Goal: Information Seeking & Learning: Learn about a topic

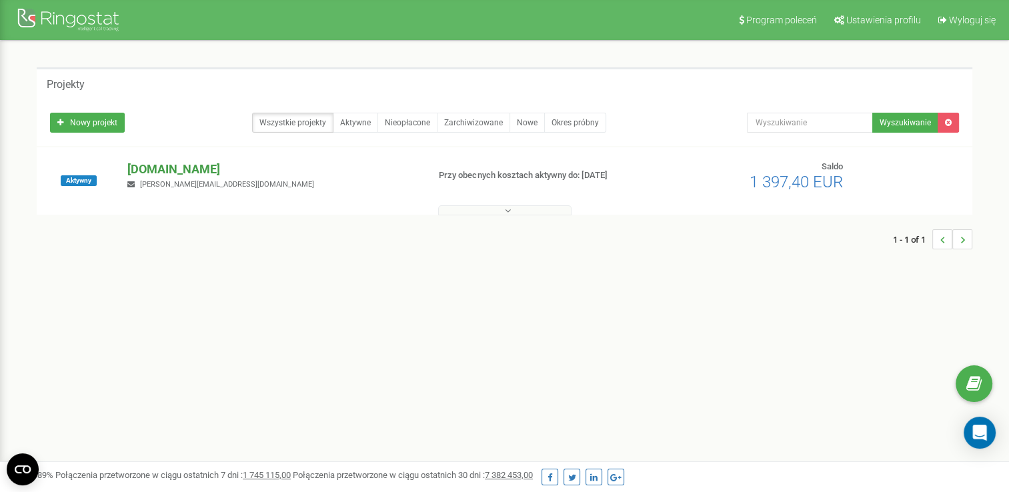
click at [137, 167] on p "[DOMAIN_NAME]" at bounding box center [271, 169] width 289 height 17
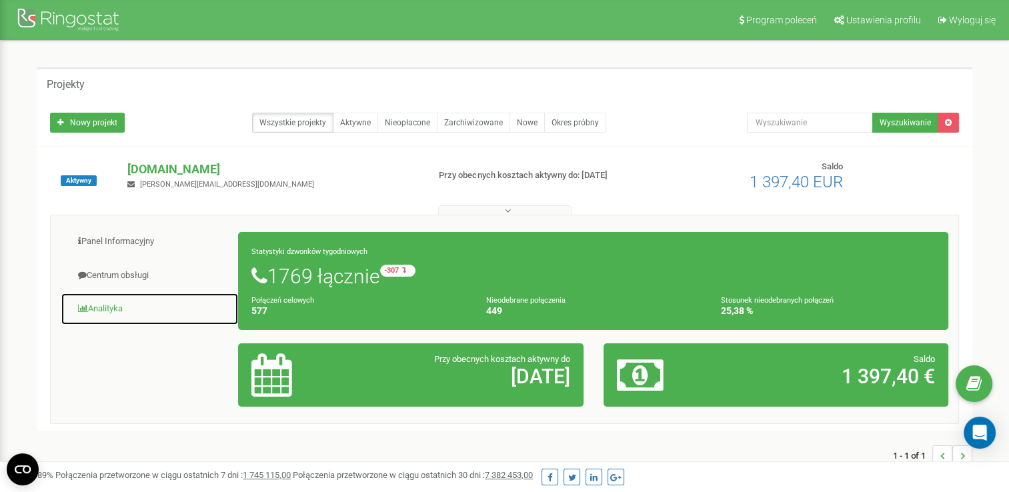
click at [111, 300] on link "Analityka" at bounding box center [150, 309] width 178 height 33
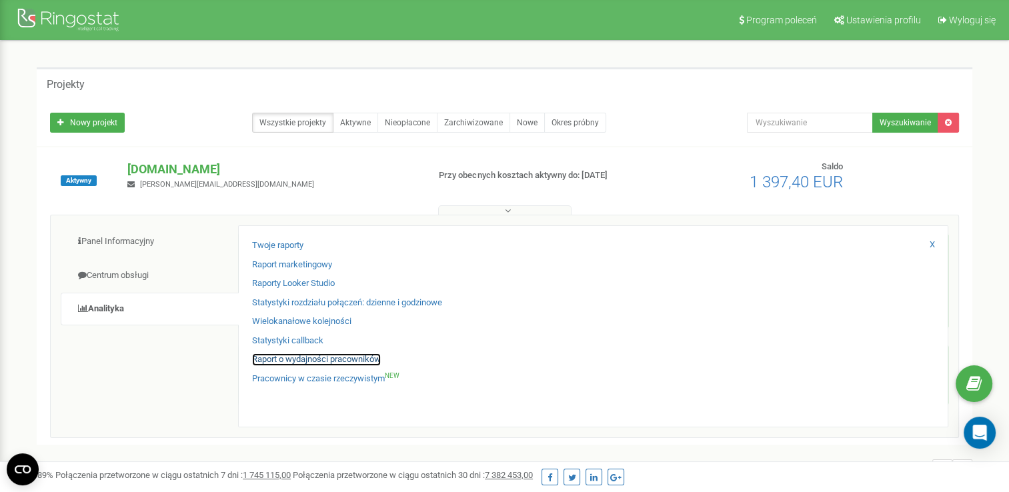
click at [308, 361] on link "Raport o wydajności pracowników" at bounding box center [316, 360] width 129 height 13
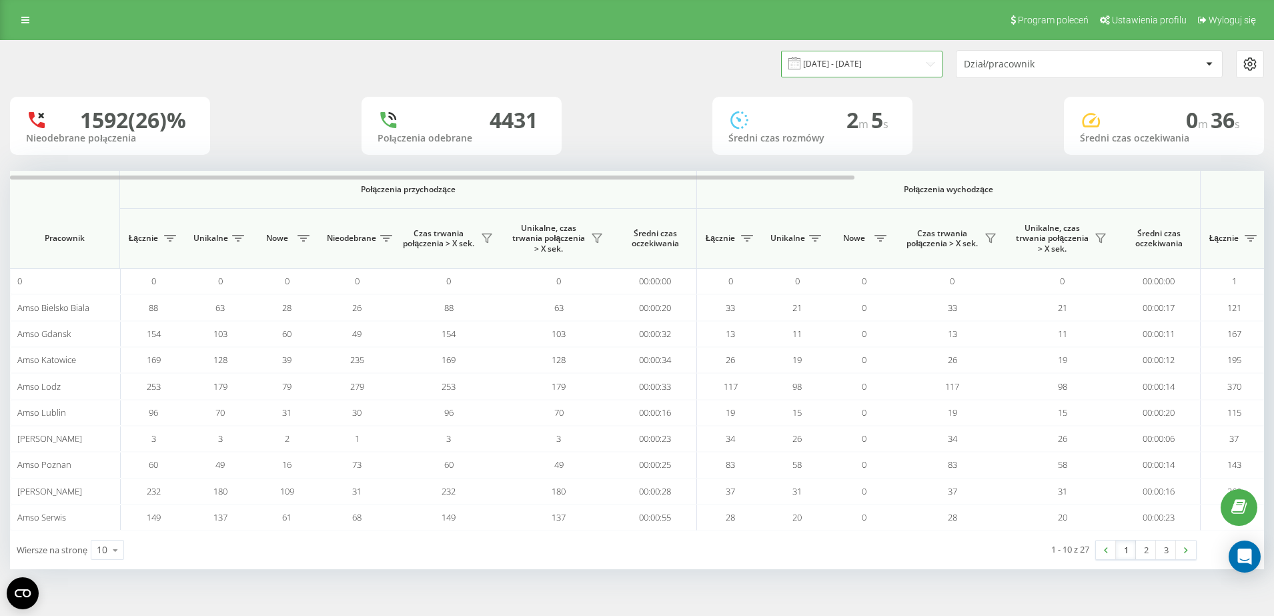
click at [893, 59] on input "[DATE] - [DATE]" at bounding box center [861, 64] width 161 height 26
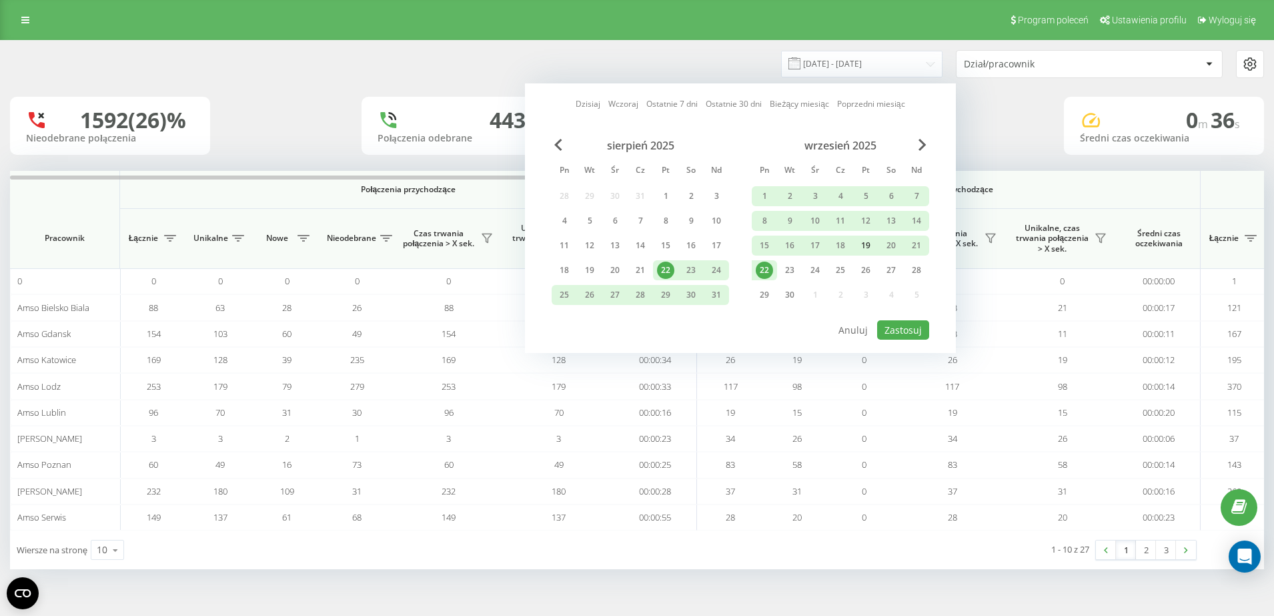
click at [857, 244] on div "19" at bounding box center [865, 245] width 17 height 17
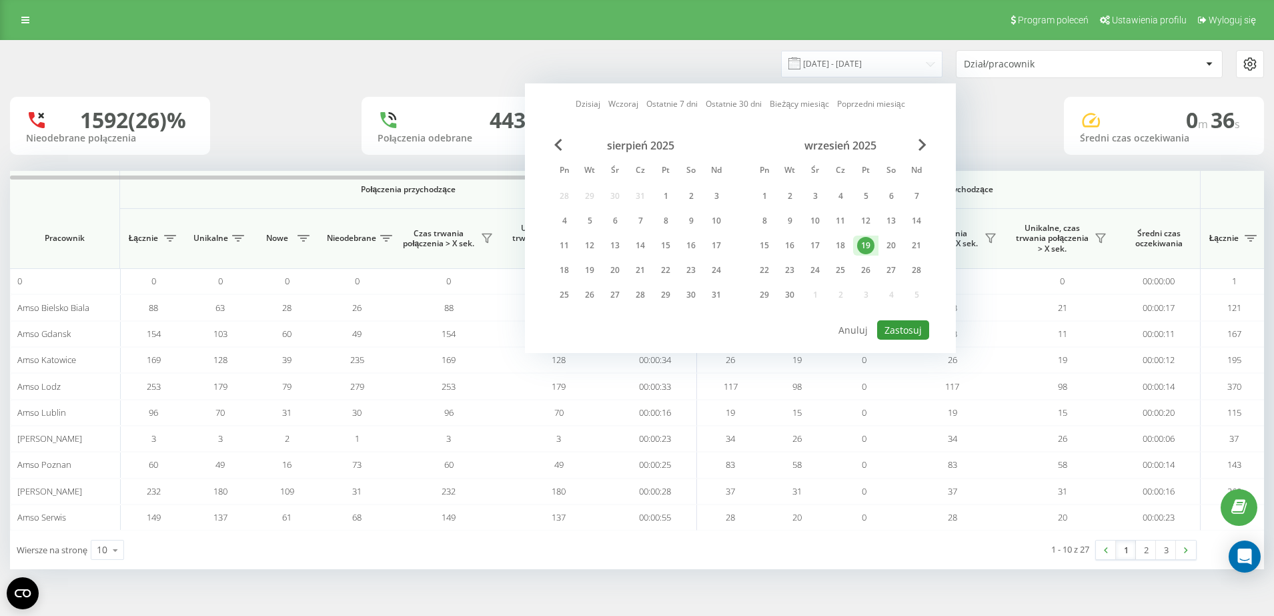
click at [906, 331] on button "Zastosuj" at bounding box center [903, 329] width 52 height 19
type input "19.09.2025 - 19.09.2025"
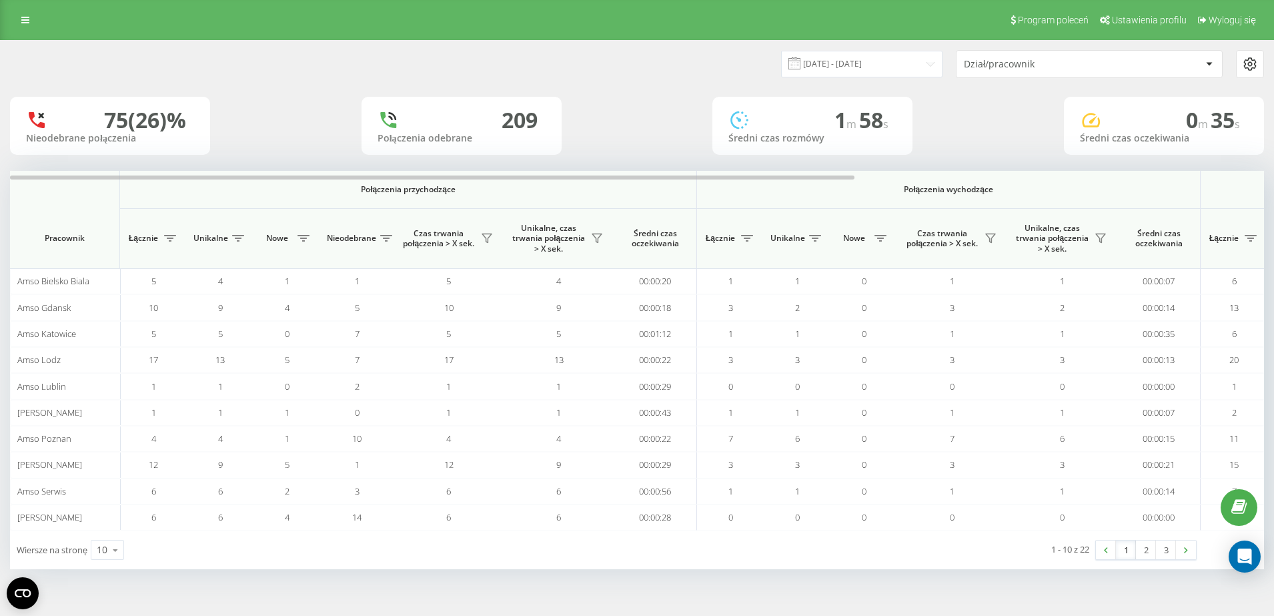
click at [984, 71] on div "Dział/pracownik" at bounding box center [1089, 64] width 265 height 27
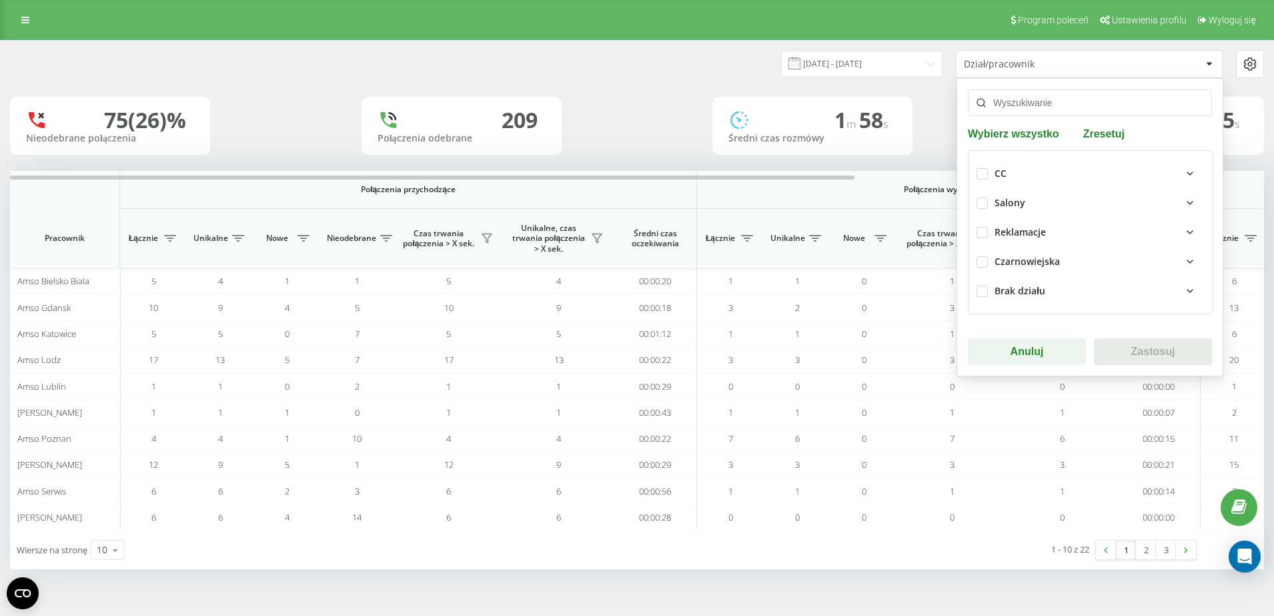
click at [984, 179] on div "CC" at bounding box center [1091, 173] width 228 height 29
click at [986, 168] on label at bounding box center [982, 168] width 11 height 0
checkbox input "true"
click at [1159, 360] on button "Zastosuj" at bounding box center [1153, 351] width 118 height 27
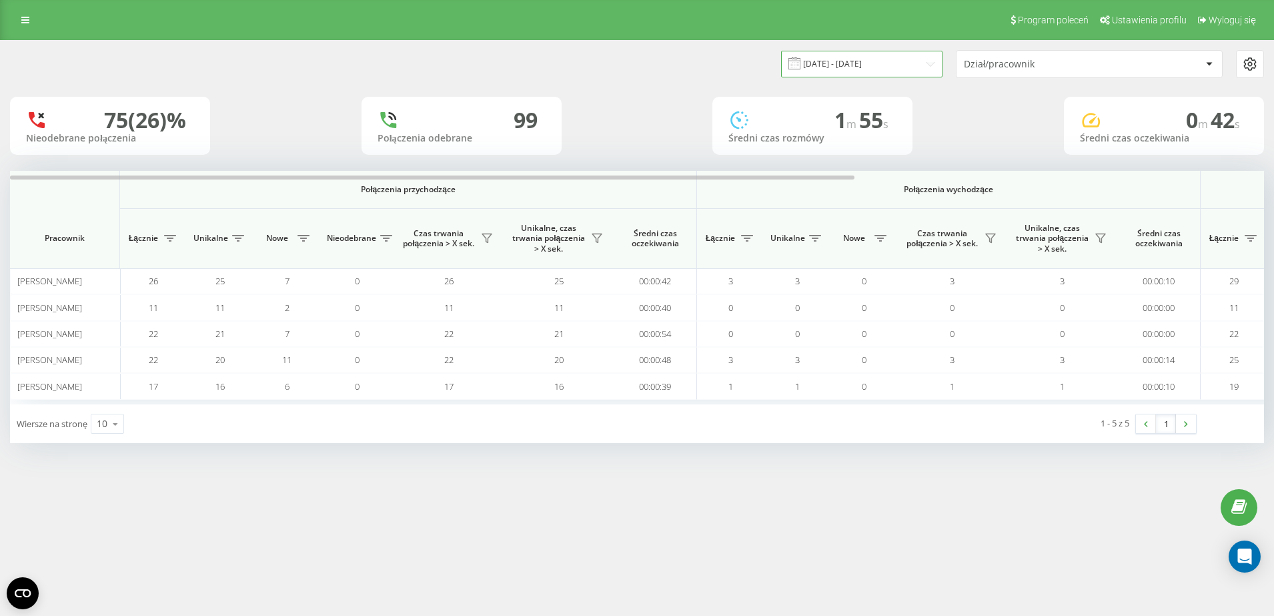
drag, startPoint x: 915, startPoint y: 65, endPoint x: 876, endPoint y: 75, distance: 40.1
click at [915, 65] on input "19.09.2025 - 19.09.2025" at bounding box center [861, 64] width 161 height 26
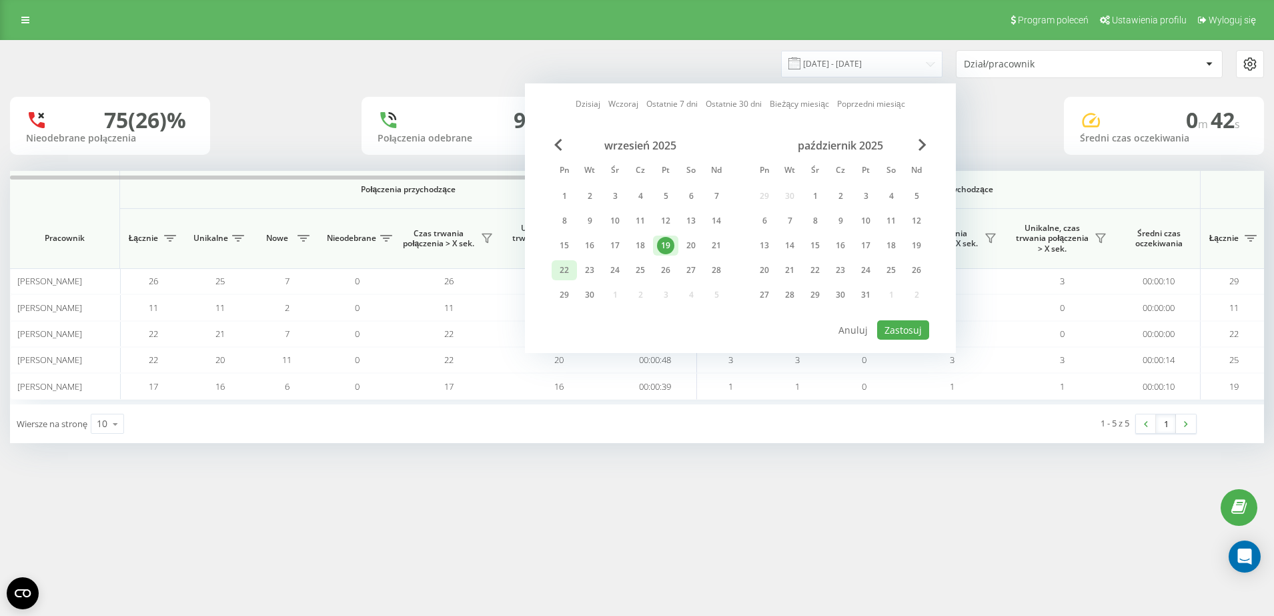
click at [572, 270] on div "22" at bounding box center [564, 269] width 17 height 17
click at [890, 324] on button "Zastosuj" at bounding box center [903, 329] width 52 height 19
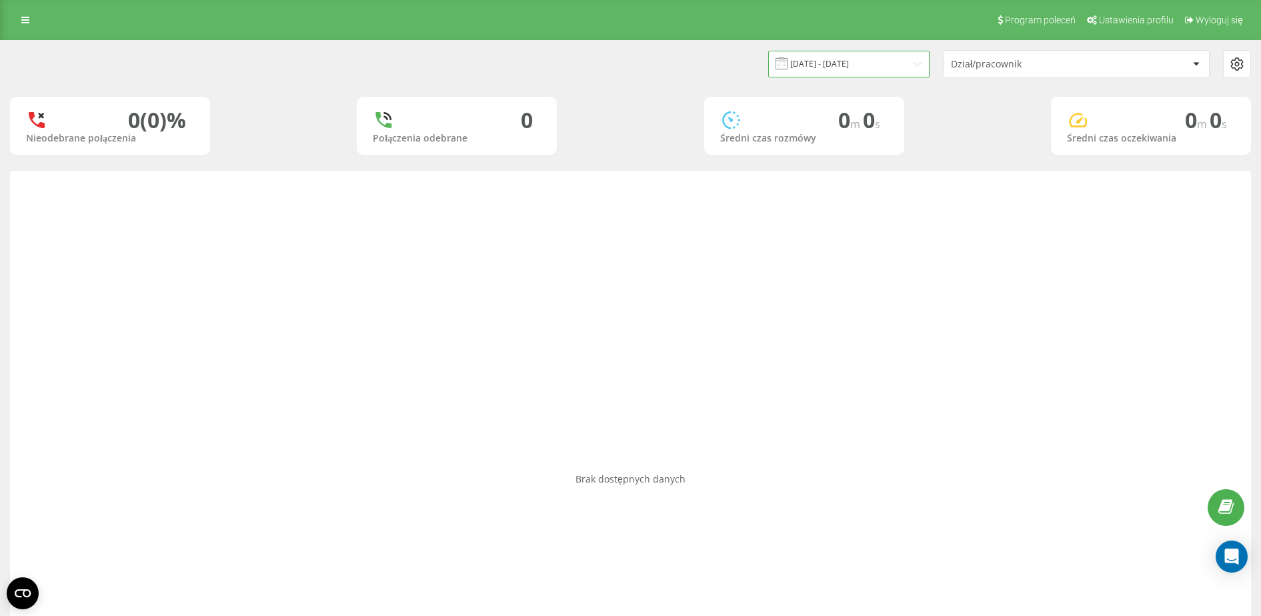
click at [867, 60] on input "22.09.2025 - 22.09.2025" at bounding box center [848, 64] width 161 height 26
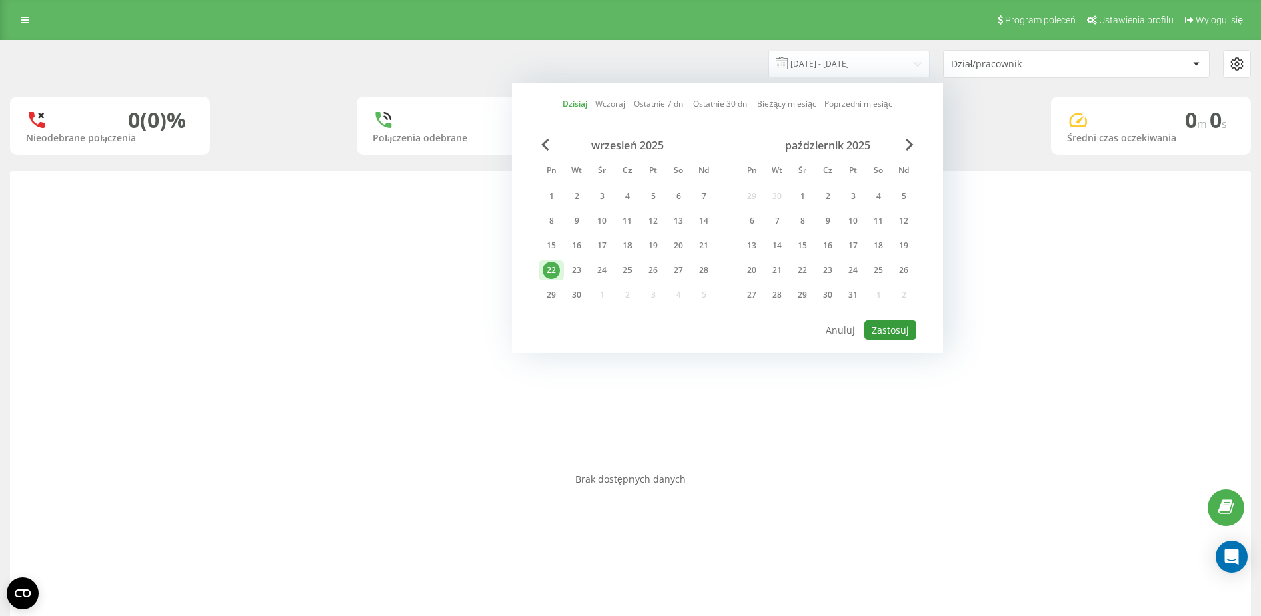
click at [906, 327] on button "Zastosuj" at bounding box center [890, 329] width 52 height 19
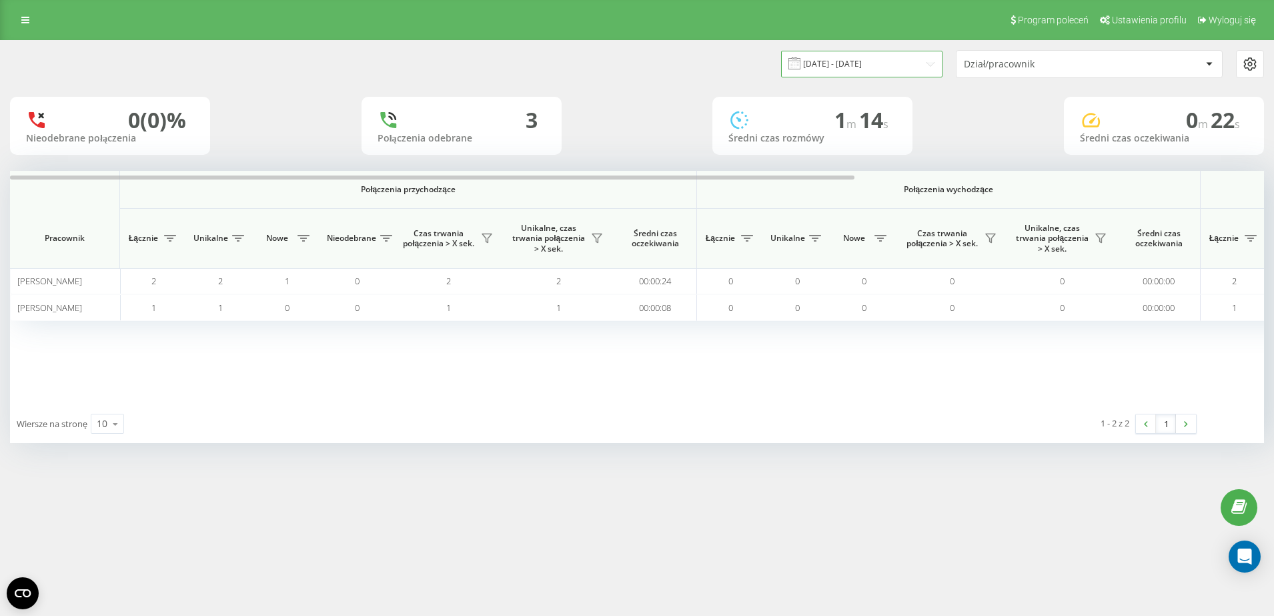
click at [845, 63] on input "22.09.2025 - 22.09.2025" at bounding box center [861, 64] width 161 height 26
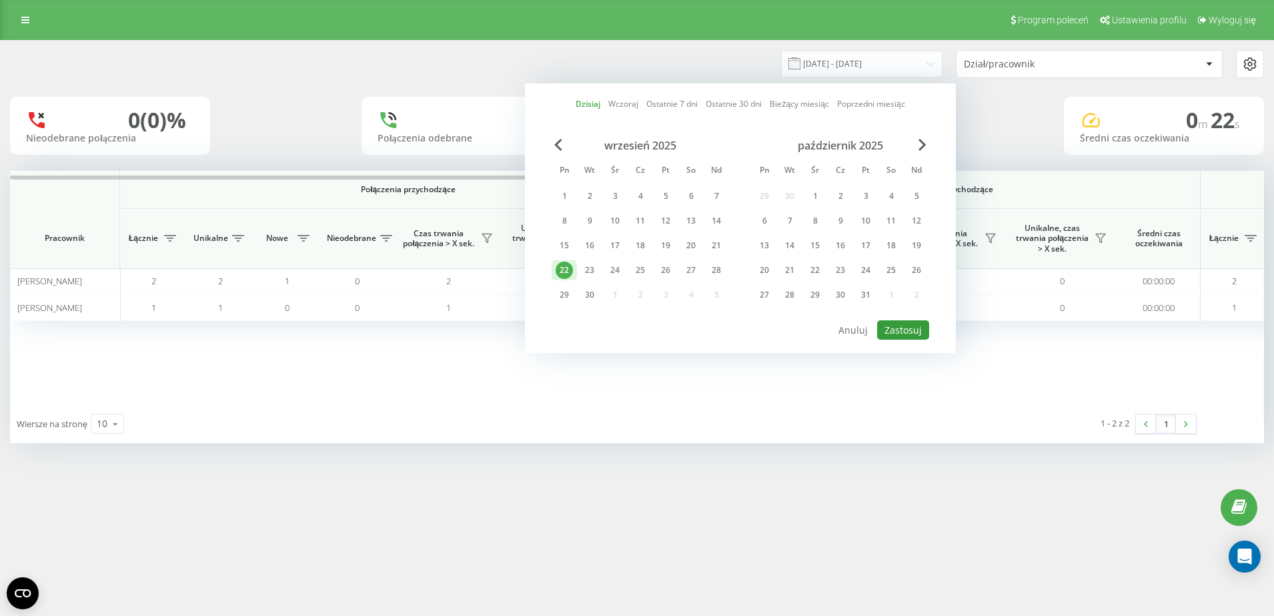
click at [915, 335] on button "Zastosuj" at bounding box center [903, 329] width 52 height 19
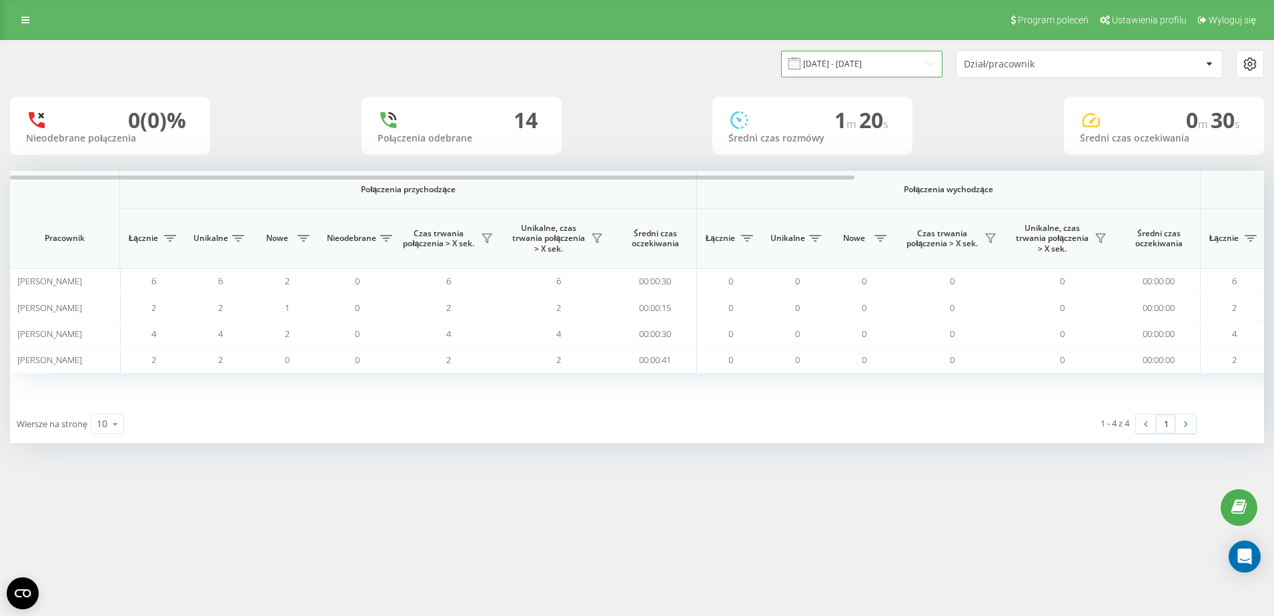
click at [896, 59] on input "22.09.2025 - 22.09.2025" at bounding box center [861, 64] width 161 height 26
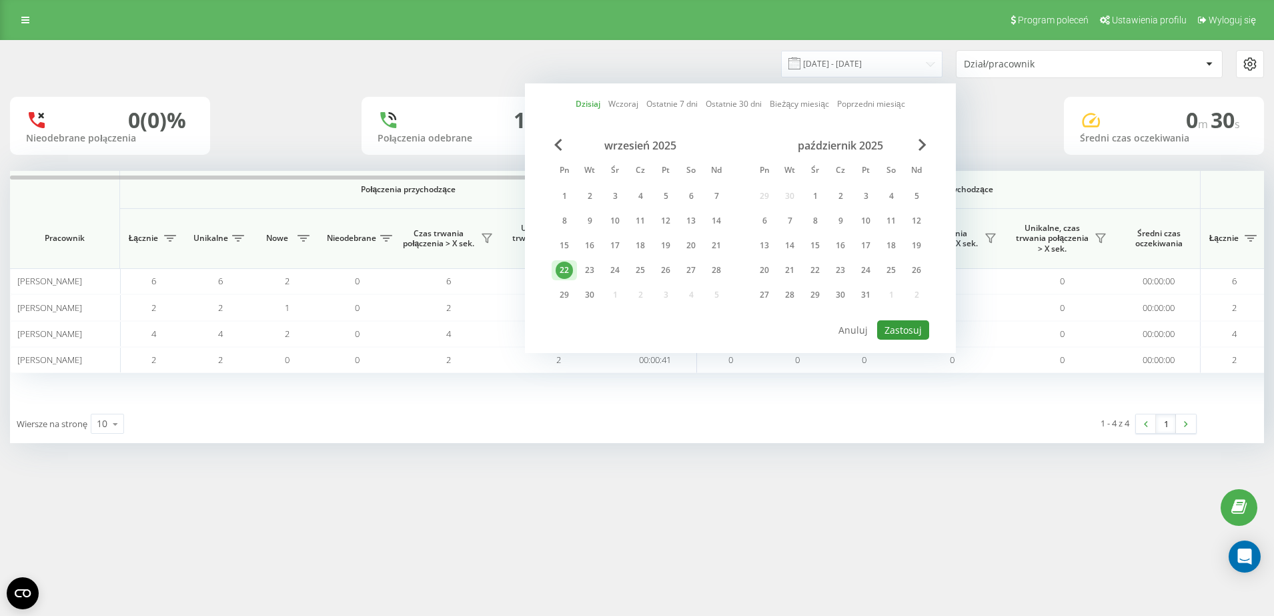
click at [896, 334] on button "Zastosuj" at bounding box center [903, 329] width 52 height 19
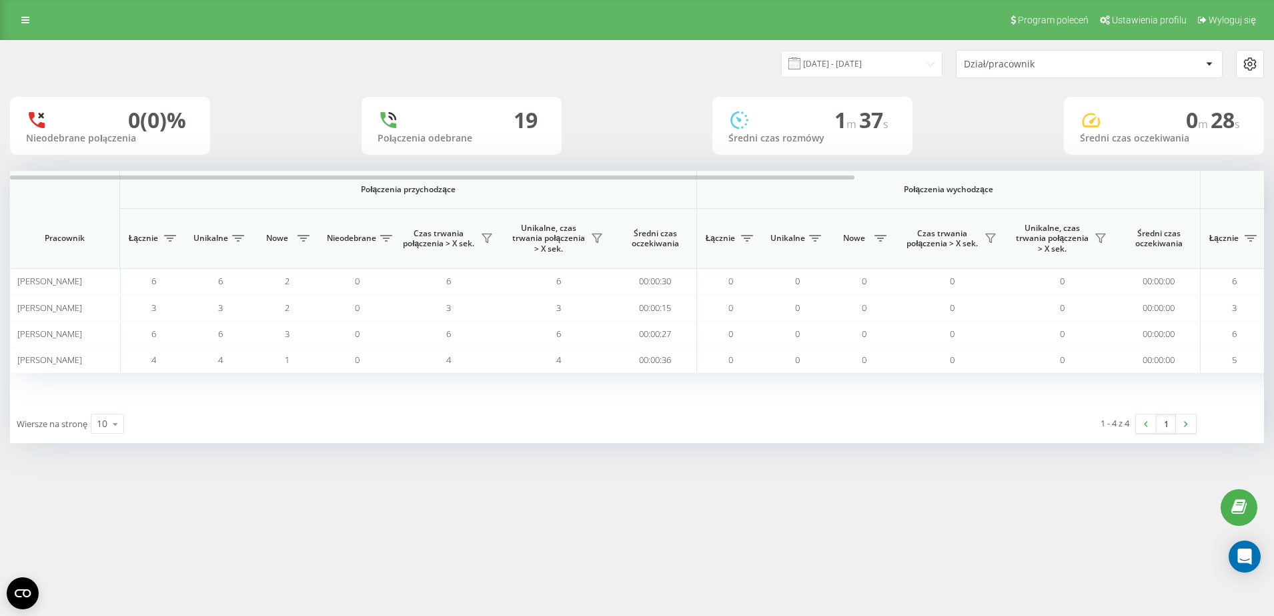
click at [870, 50] on div "22.09.2025 - 22.09.2025 Dział/pracownik" at bounding box center [950, 64] width 627 height 28
click at [870, 57] on input "22.09.2025 - 22.09.2025" at bounding box center [861, 64] width 161 height 26
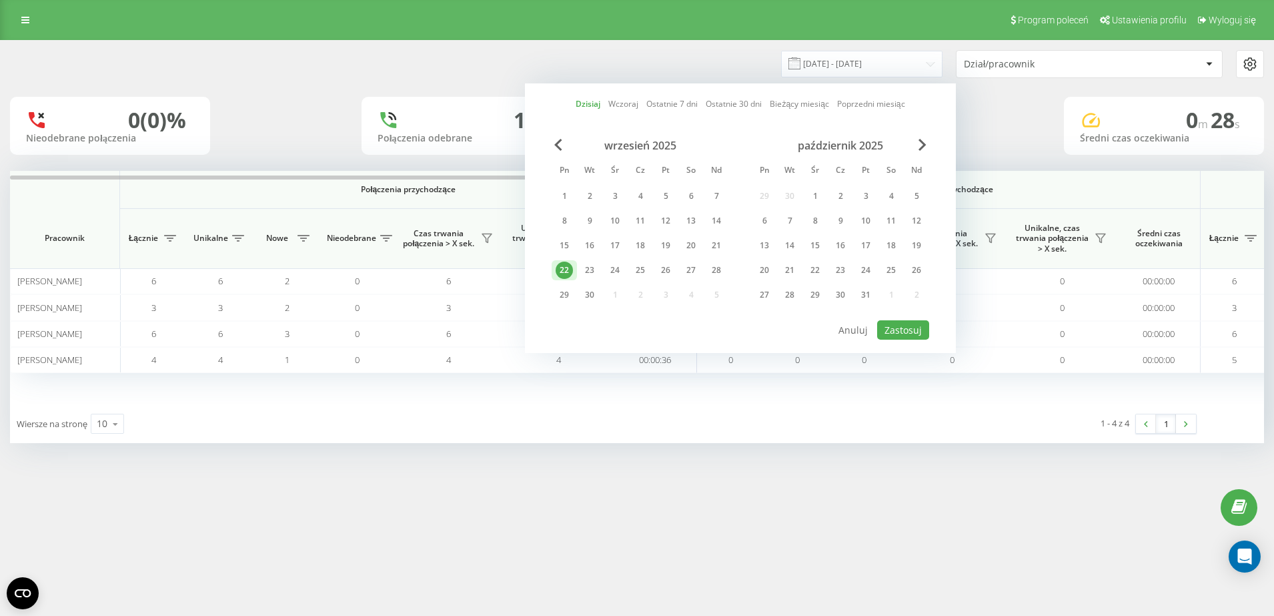
click at [904, 340] on div "Dzisiaj Wczoraj Ostatnie 7 dni Ostatnie 30 dni Bieżący miesiąc Poprzedni miesią…" at bounding box center [740, 217] width 431 height 269
click at [904, 334] on button "Zastosuj" at bounding box center [903, 329] width 52 height 19
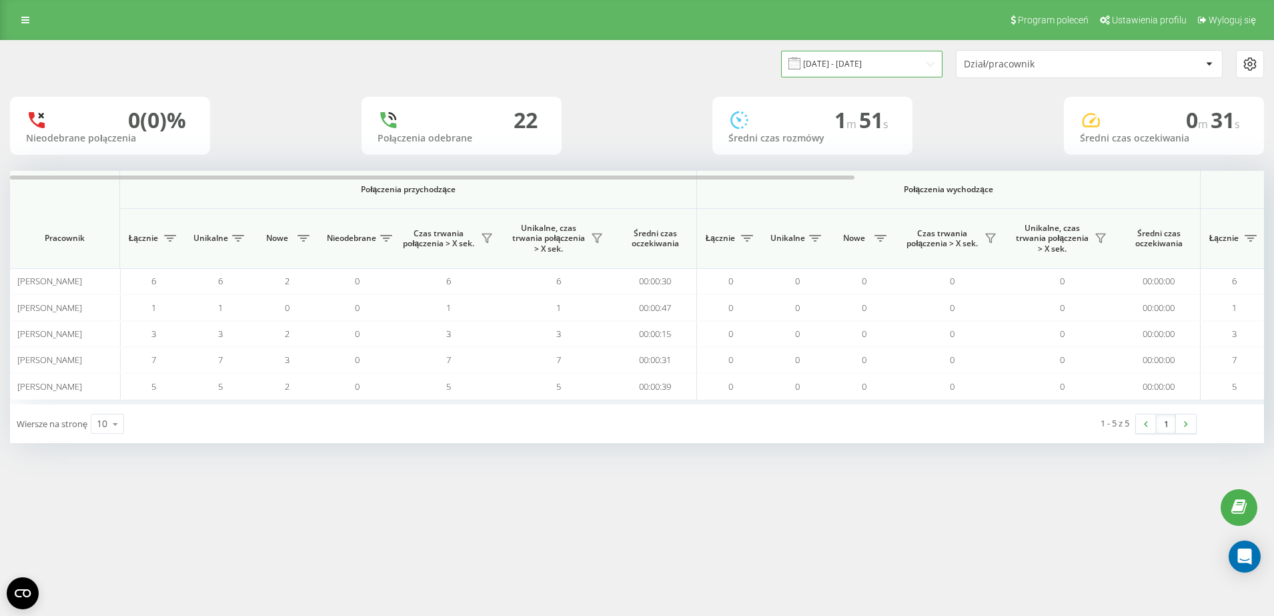
click at [873, 55] on input "22.09.2025 - 22.09.2025" at bounding box center [861, 64] width 161 height 26
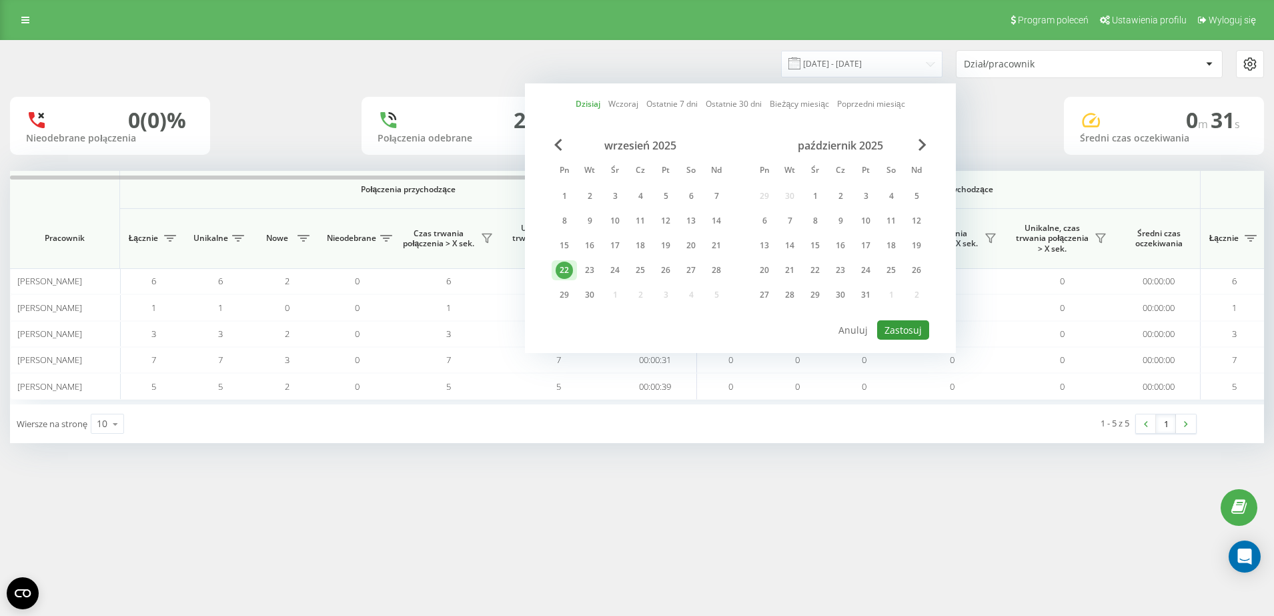
click at [894, 329] on button "Zastosuj" at bounding box center [903, 329] width 52 height 19
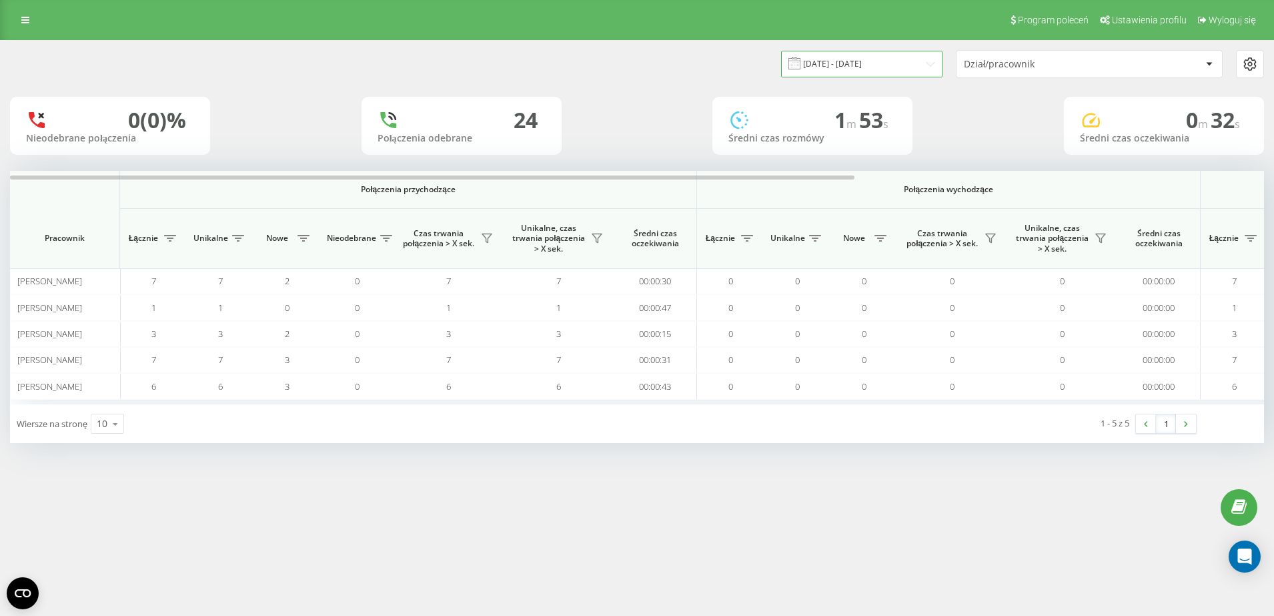
click at [910, 59] on input "22.09.2025 - 22.09.2025" at bounding box center [861, 64] width 161 height 26
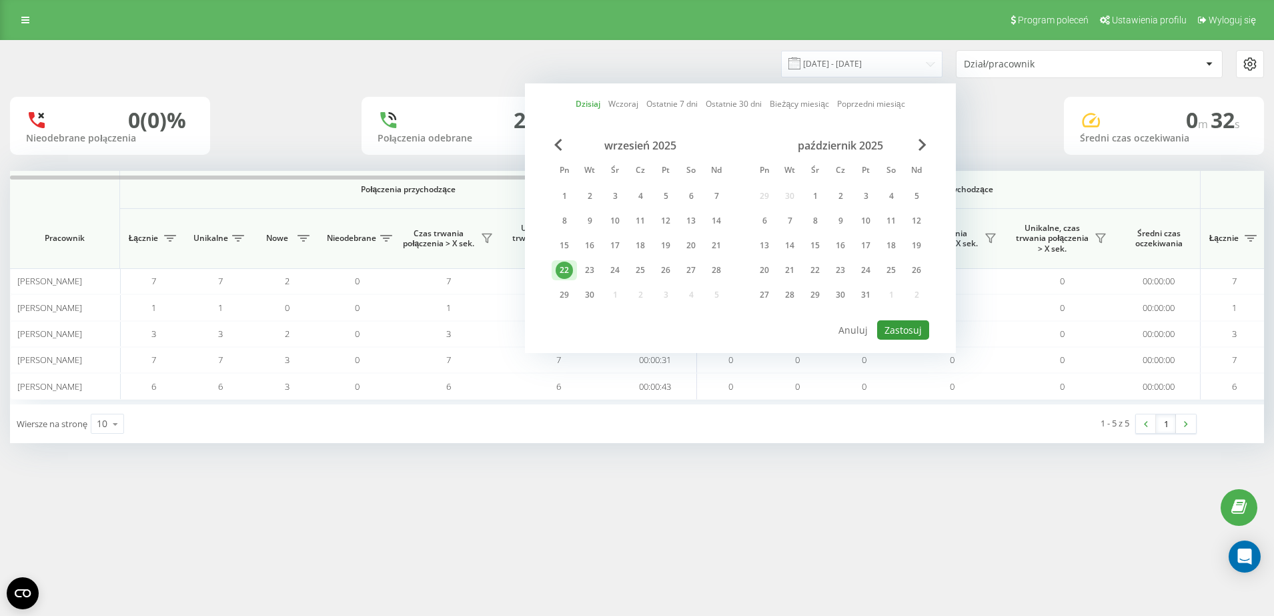
click at [920, 321] on button "Zastosuj" at bounding box center [903, 329] width 52 height 19
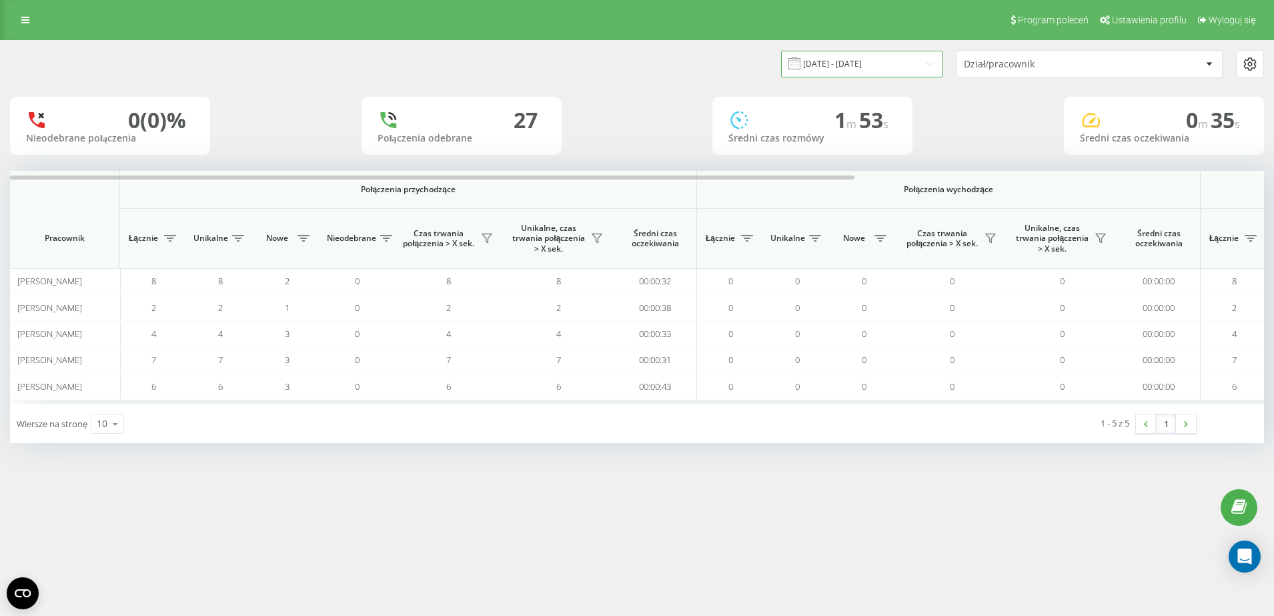
click at [923, 66] on input "22.09.2025 - 22.09.2025" at bounding box center [861, 64] width 161 height 26
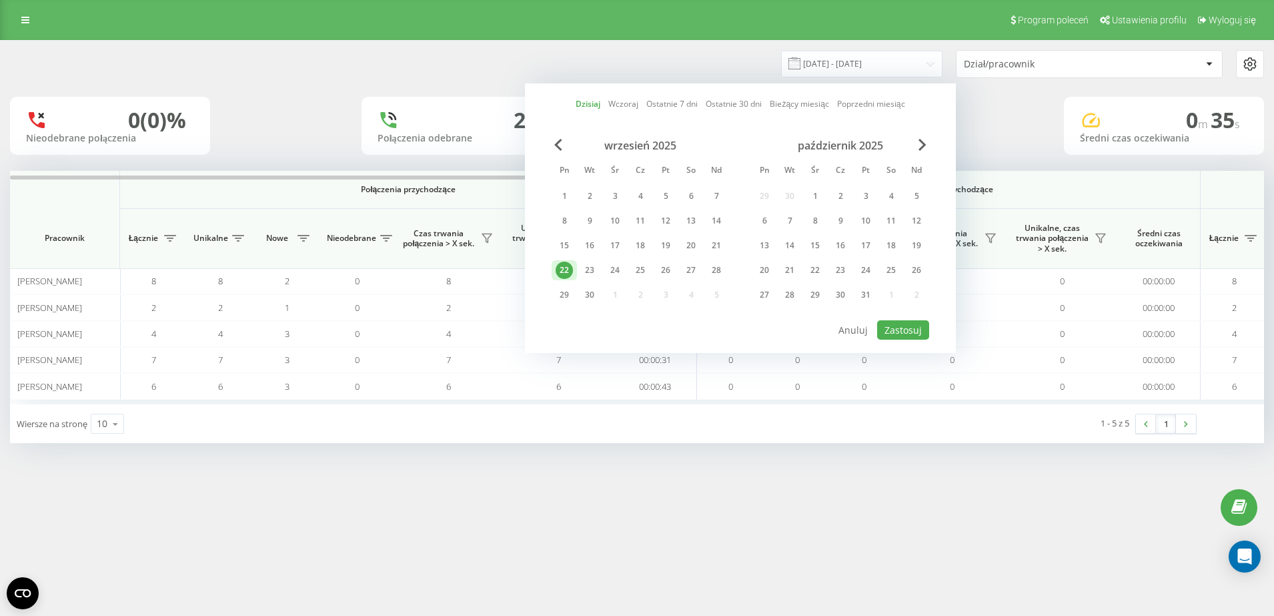
click at [912, 319] on div at bounding box center [741, 319] width 378 height 1
click at [912, 331] on button "Zastosuj" at bounding box center [903, 329] width 52 height 19
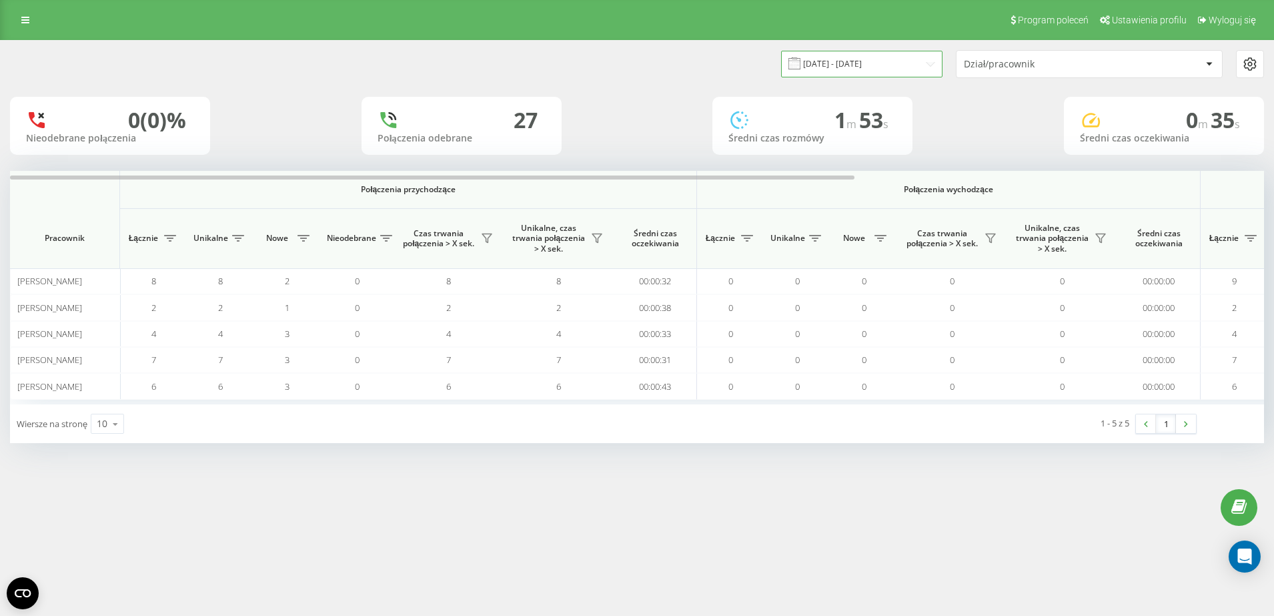
click at [882, 64] on input "22.09.2025 - 22.09.2025" at bounding box center [861, 64] width 161 height 26
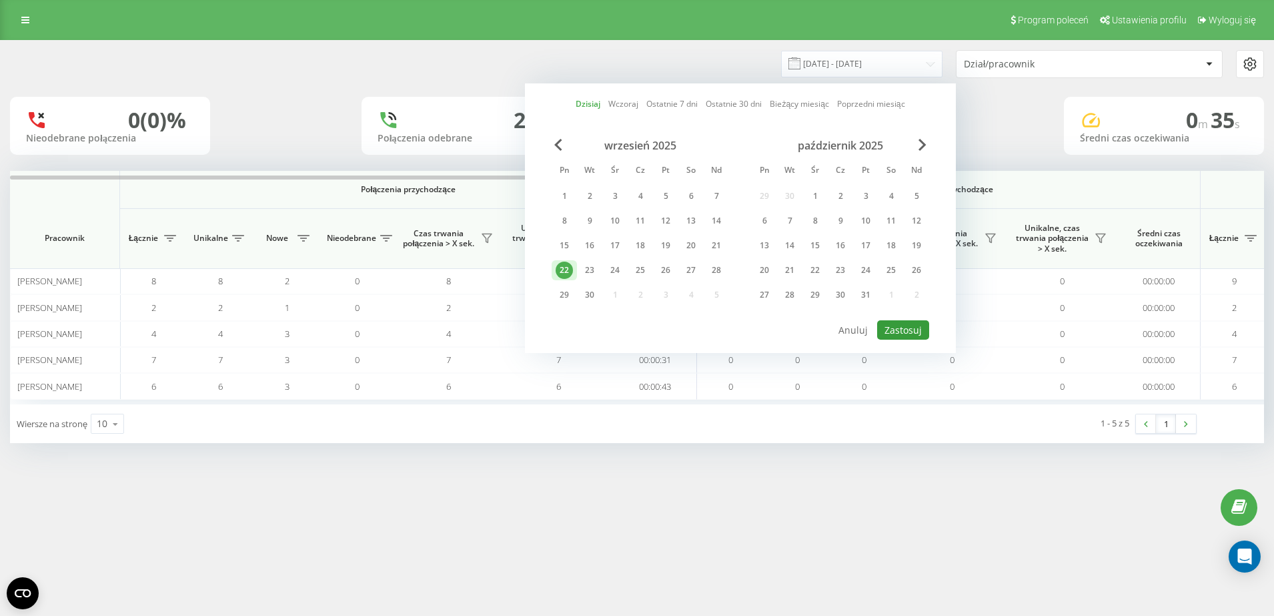
click at [913, 327] on button "Zastosuj" at bounding box center [903, 329] width 52 height 19
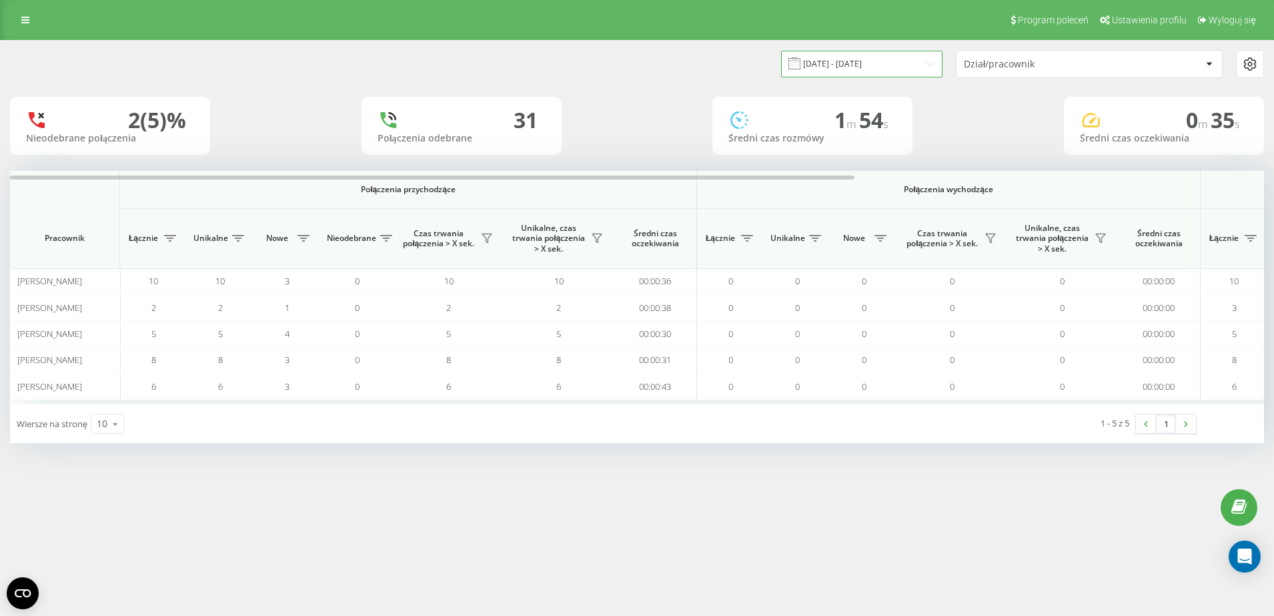
click at [854, 59] on input "22.09.2025 - 22.09.2025" at bounding box center [861, 64] width 161 height 26
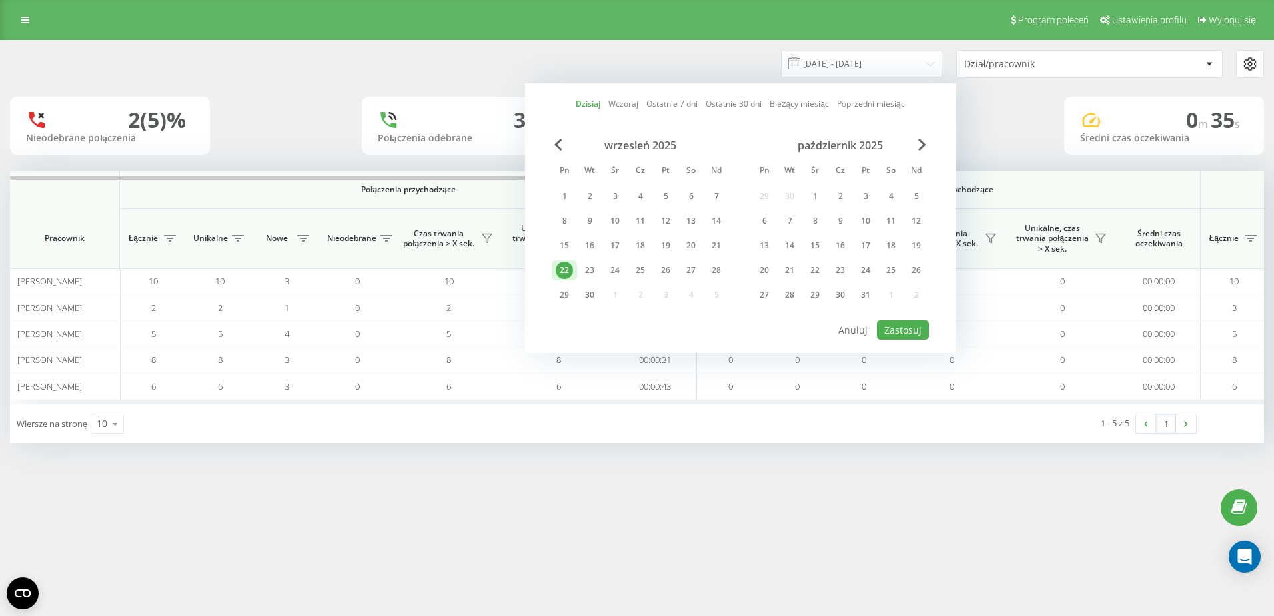
click at [892, 319] on div "Dzisiaj Wczoraj Ostatnie 7 dni Ostatnie 30 dni Bieżący miesiąc Poprzedni miesią…" at bounding box center [740, 217] width 431 height 269
click at [894, 328] on button "Zastosuj" at bounding box center [903, 329] width 52 height 19
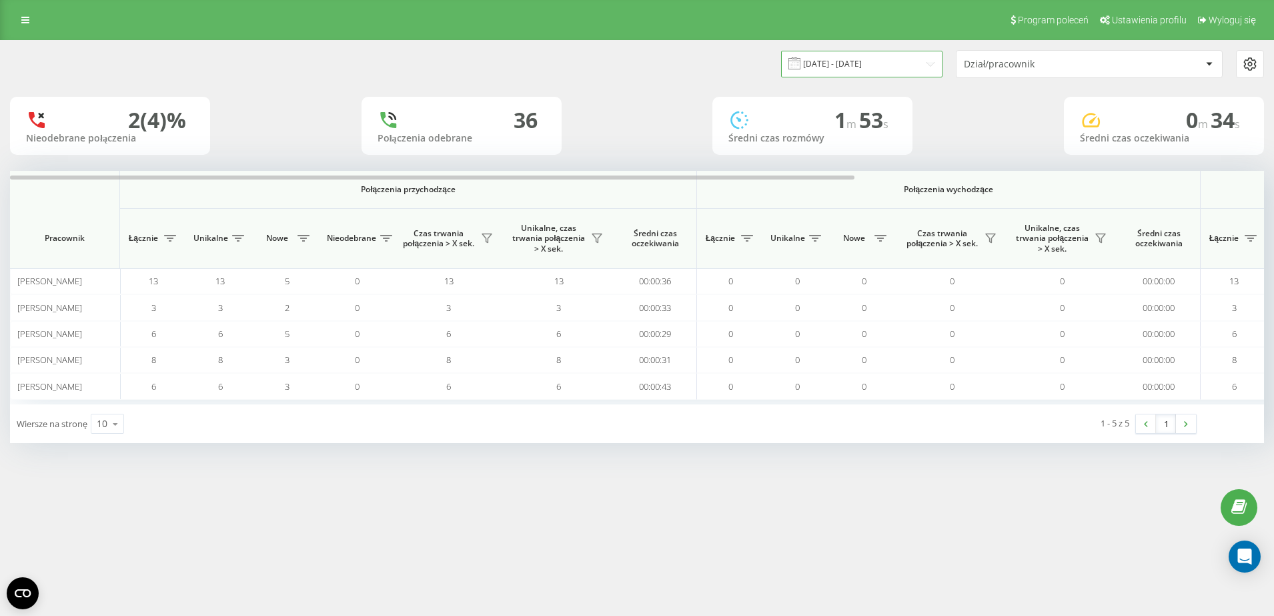
click at [866, 61] on input "22.09.2025 - 22.09.2025" at bounding box center [861, 64] width 161 height 26
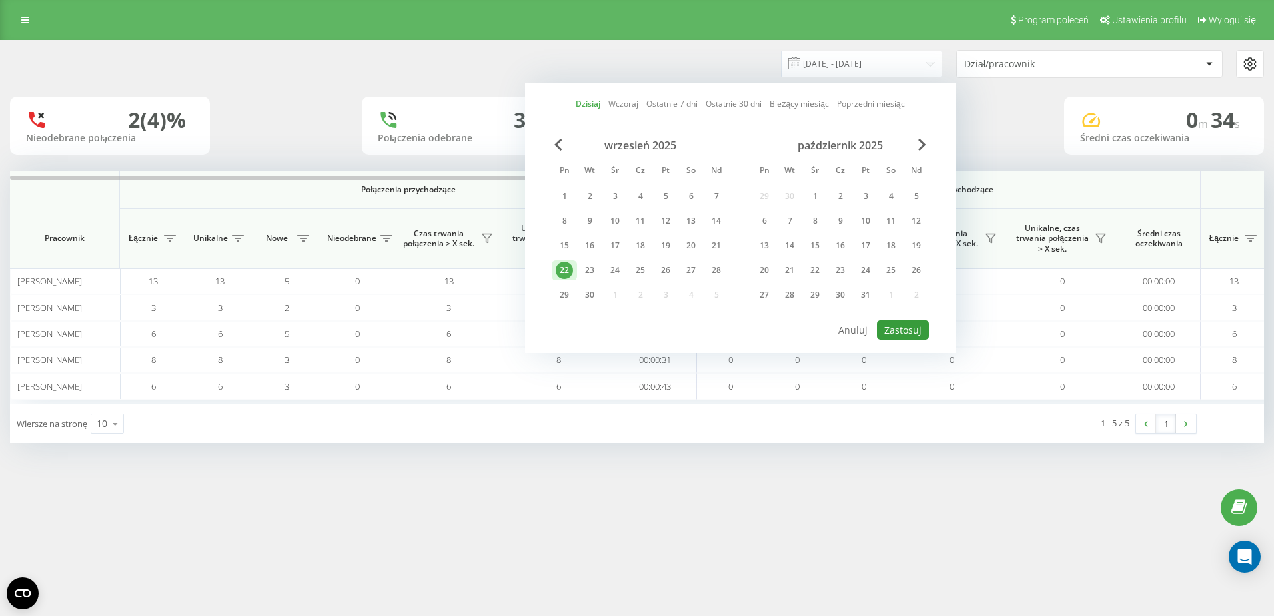
drag, startPoint x: 914, startPoint y: 324, endPoint x: 905, endPoint y: 319, distance: 10.2
click at [912, 324] on button "Zastosuj" at bounding box center [903, 329] width 52 height 19
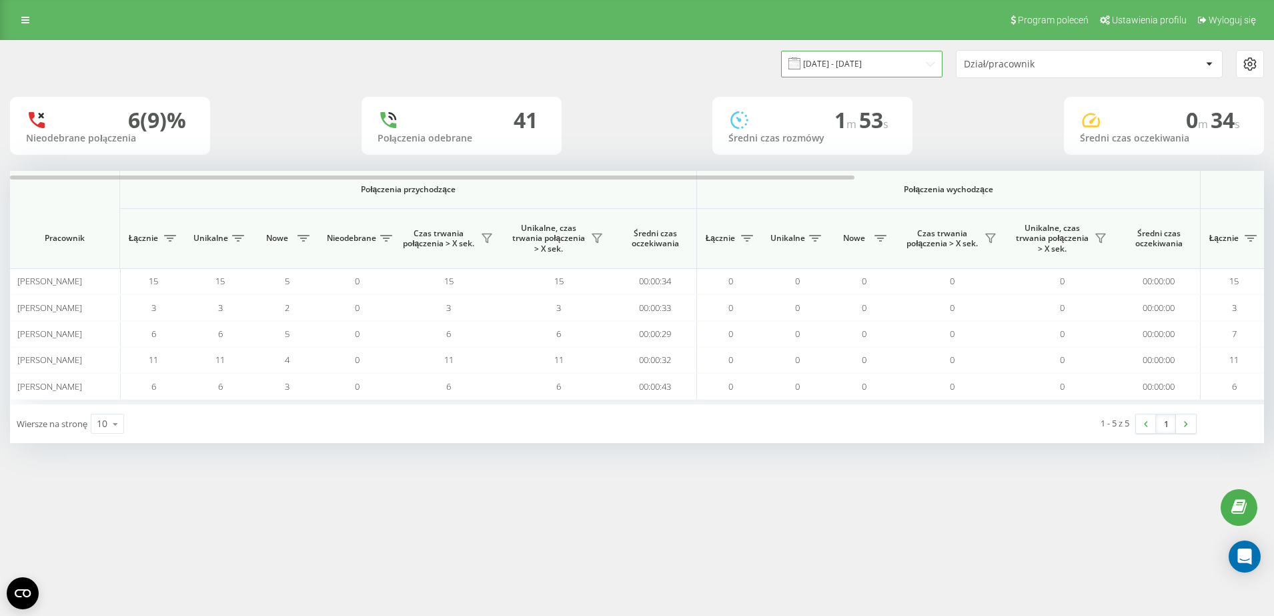
click at [855, 56] on input "22.09.2025 - 22.09.2025" at bounding box center [861, 64] width 161 height 26
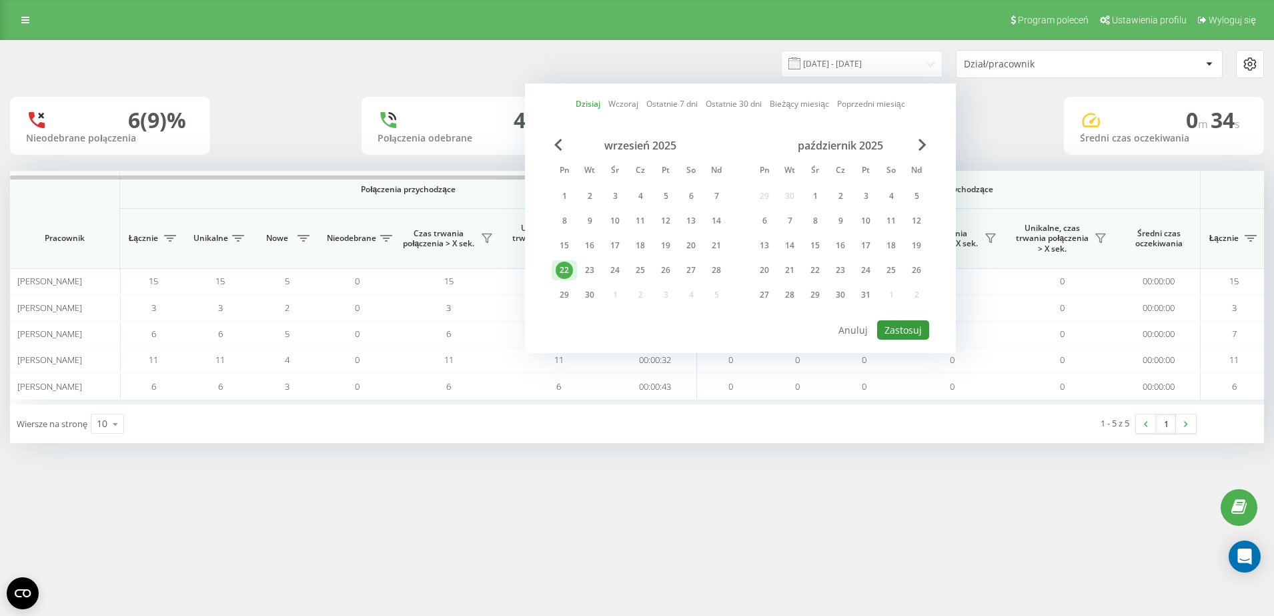
click at [914, 329] on button "Zastosuj" at bounding box center [903, 329] width 52 height 19
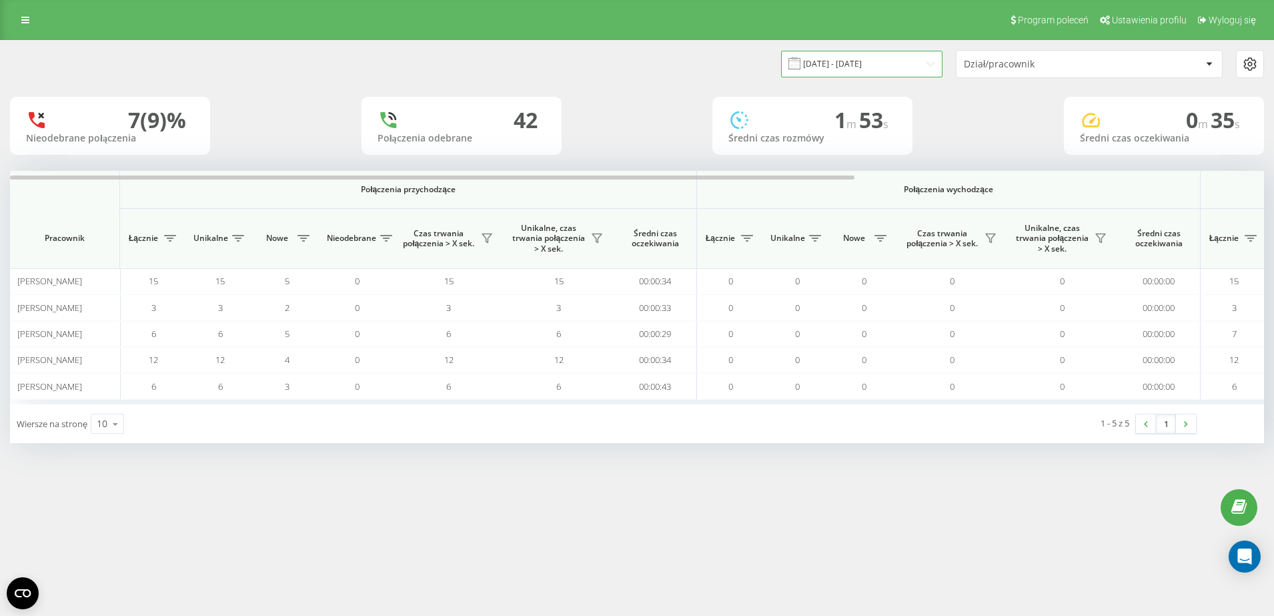
click at [872, 61] on input "22.09.2025 - 22.09.2025" at bounding box center [861, 64] width 161 height 26
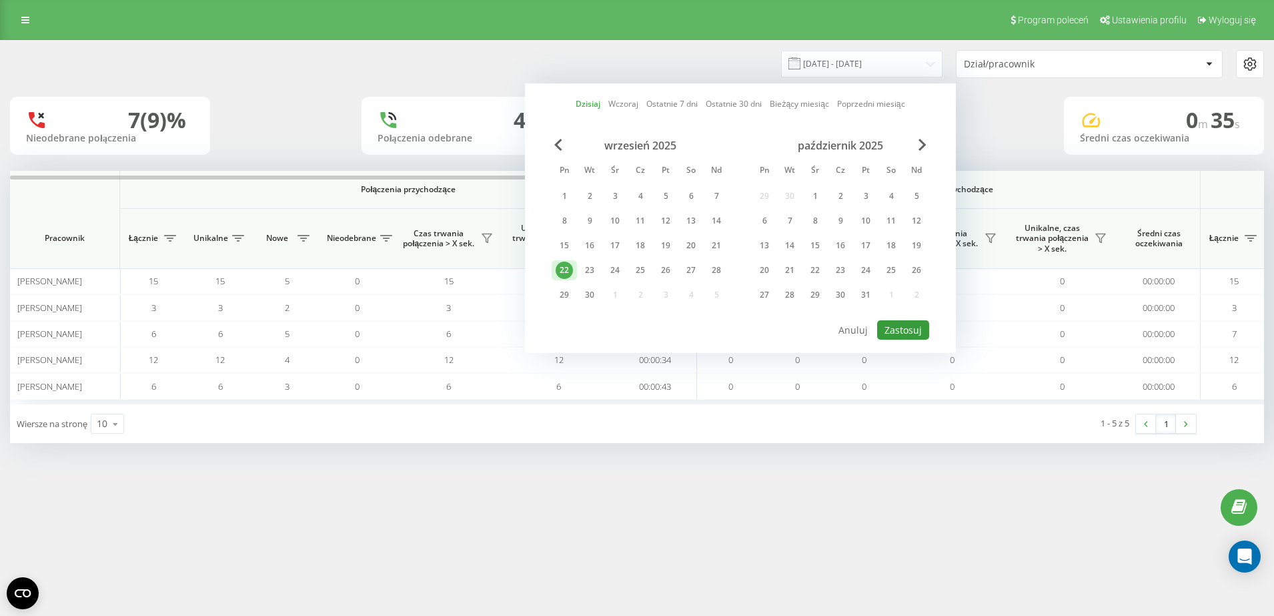
click at [910, 325] on button "Zastosuj" at bounding box center [903, 329] width 52 height 19
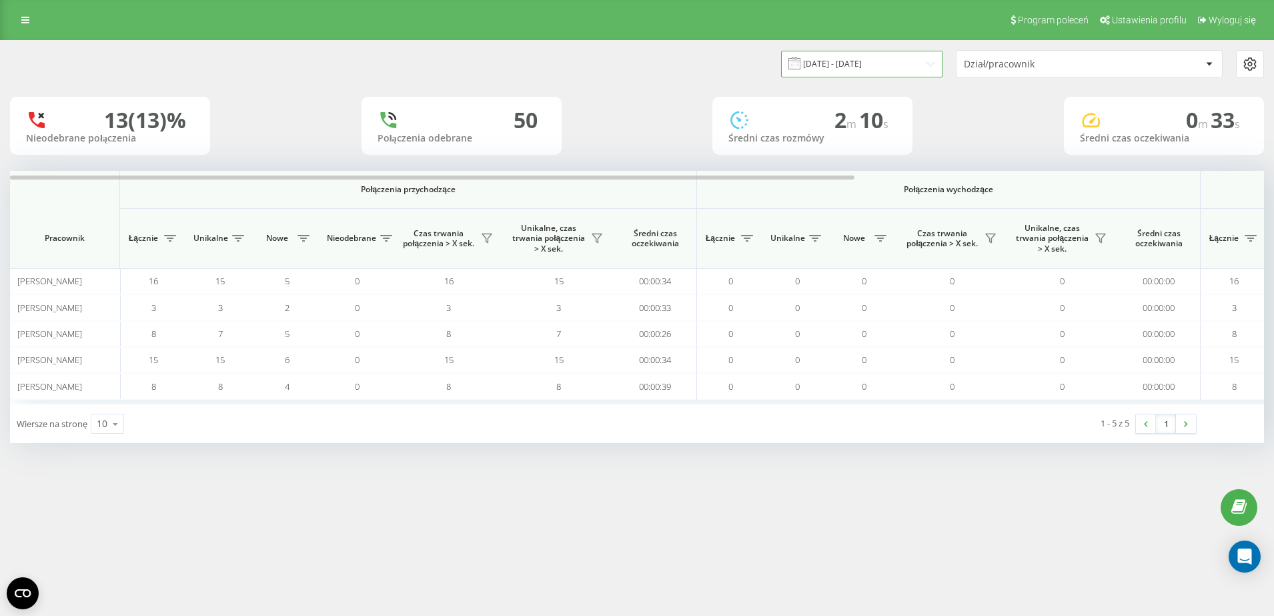
click at [890, 57] on input "22.09.2025 - 22.09.2025" at bounding box center [861, 64] width 161 height 26
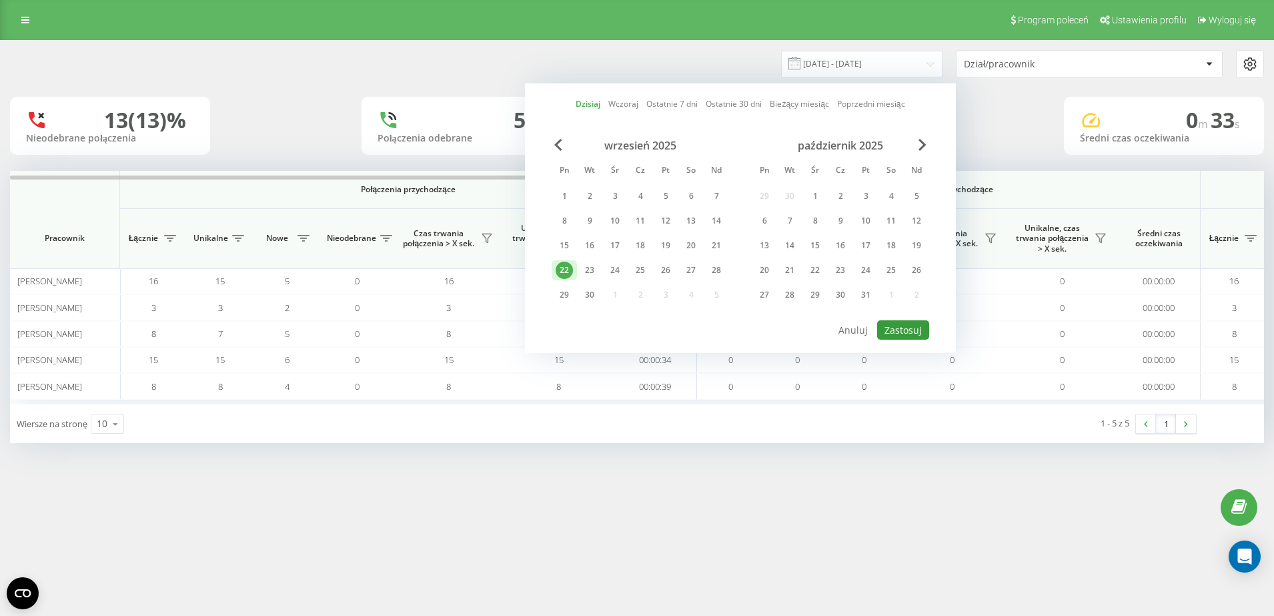
click at [905, 329] on button "Zastosuj" at bounding box center [903, 329] width 52 height 19
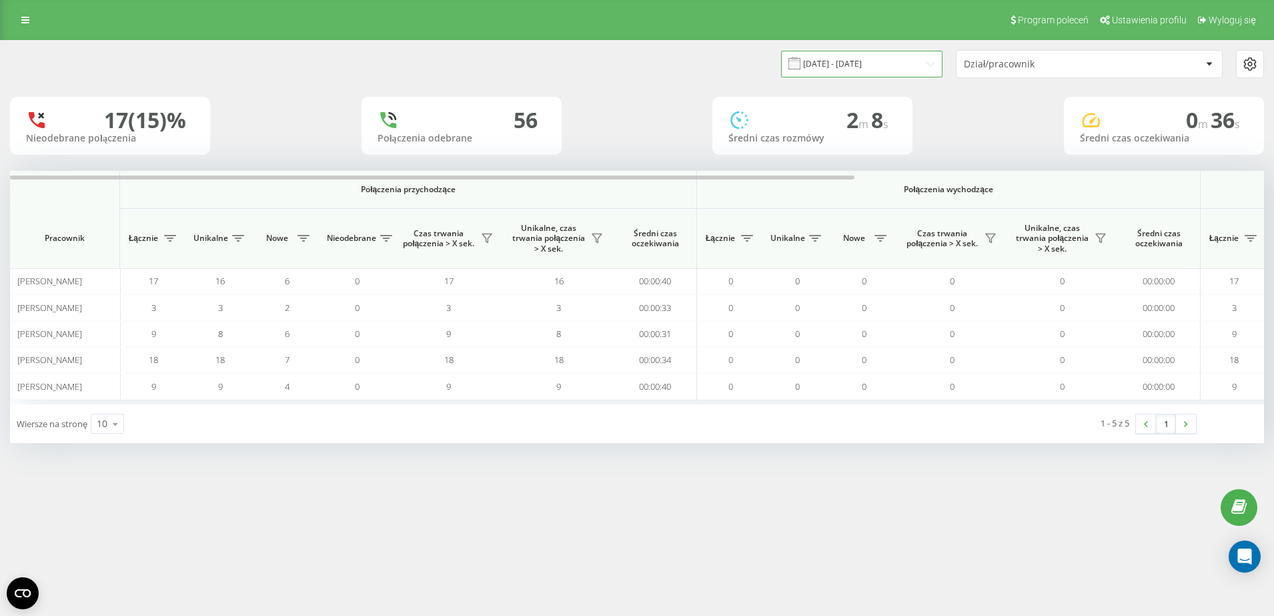
click at [916, 64] on input "22.09.2025 - 22.09.2025" at bounding box center [861, 64] width 161 height 26
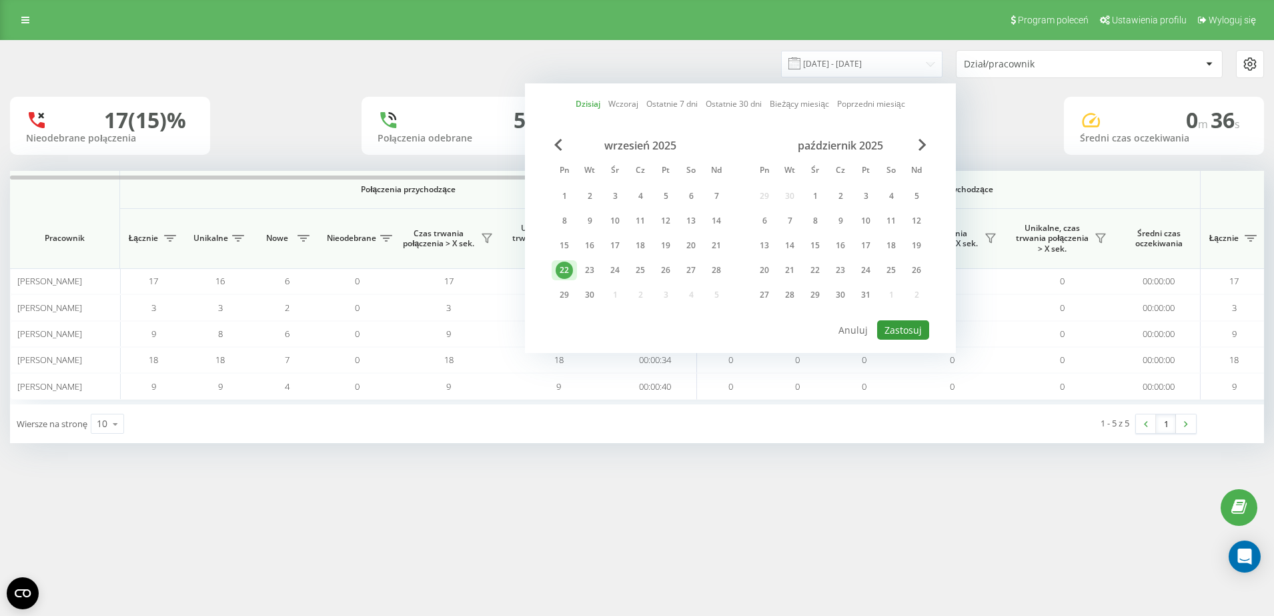
click at [907, 326] on button "Zastosuj" at bounding box center [903, 329] width 52 height 19
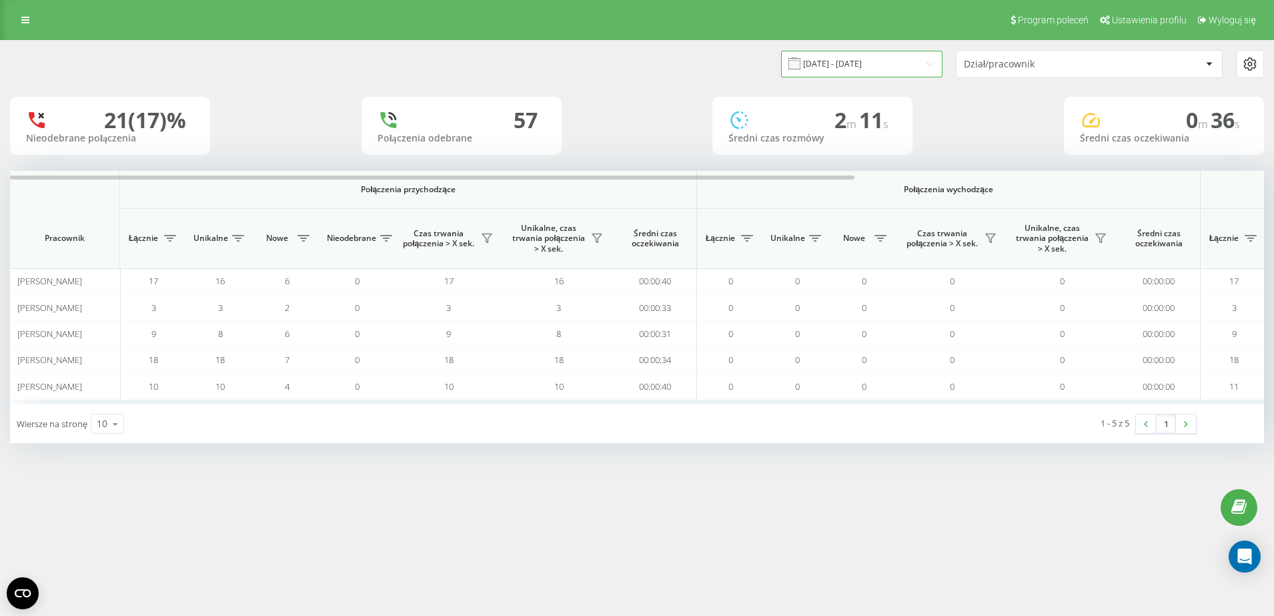
click at [834, 71] on input "22.09.2025 - 22.09.2025" at bounding box center [861, 64] width 161 height 26
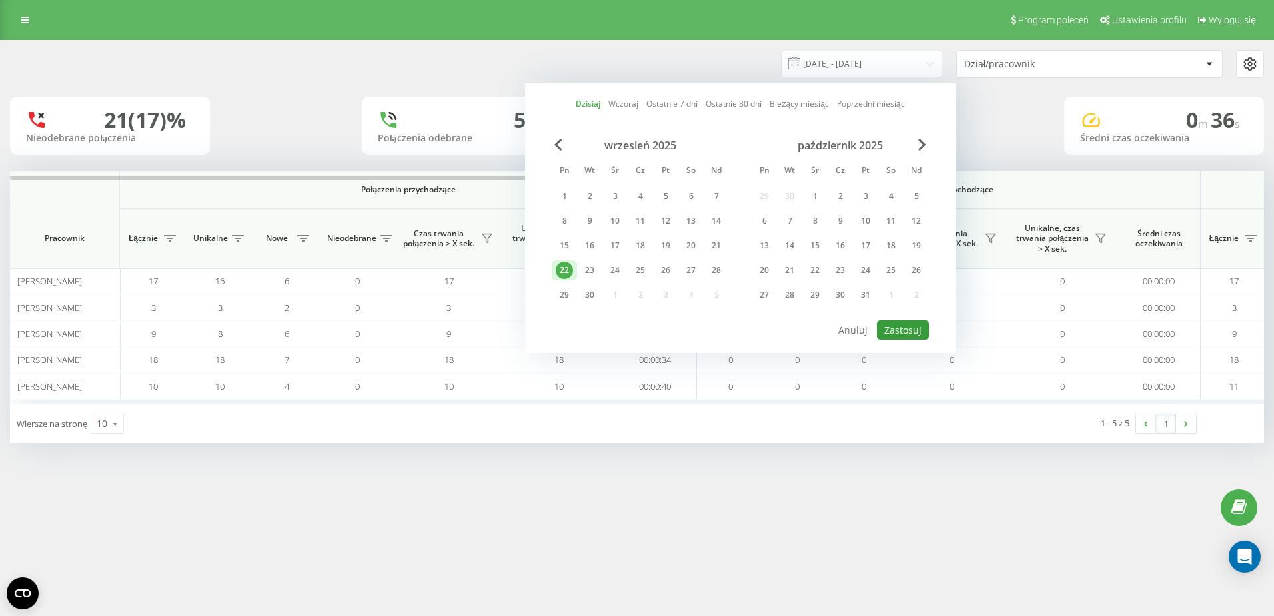
click at [896, 327] on button "Zastosuj" at bounding box center [903, 329] width 52 height 19
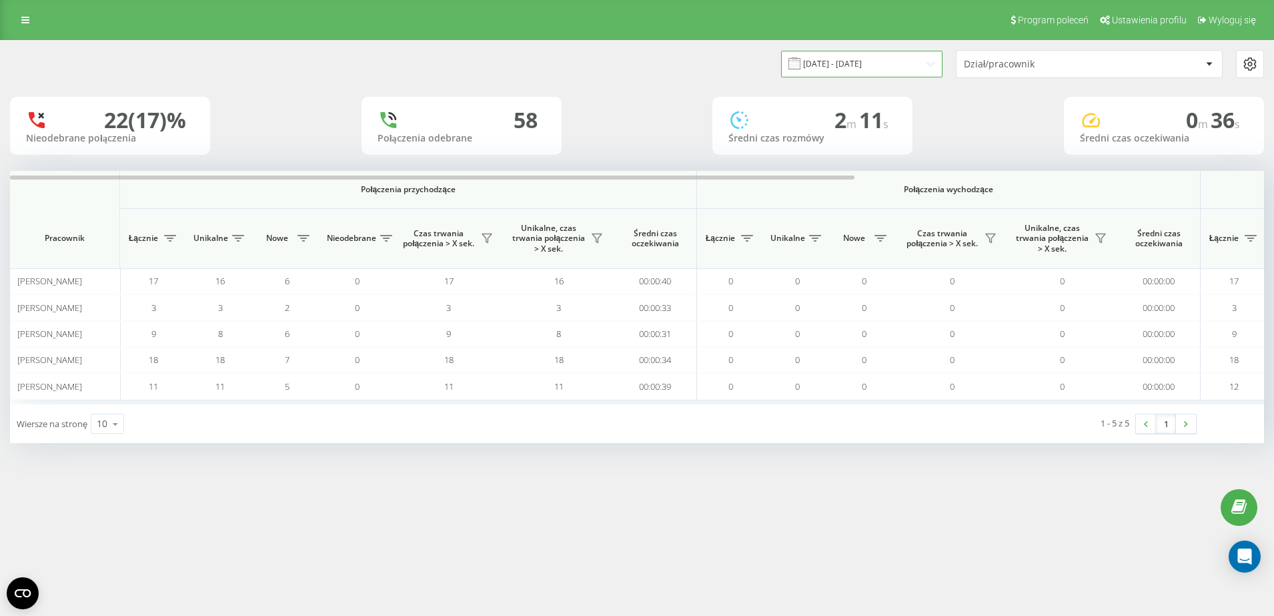
click at [866, 60] on input "22.09.2025 - 22.09.2025" at bounding box center [861, 64] width 161 height 26
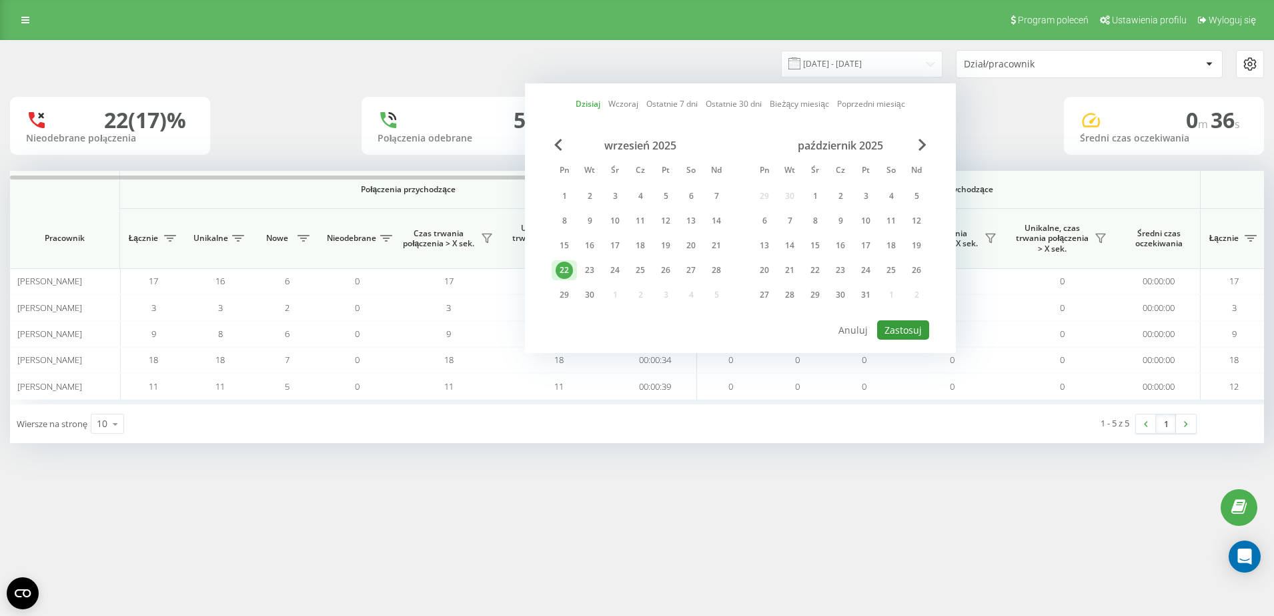
click at [896, 328] on button "Zastosuj" at bounding box center [903, 329] width 52 height 19
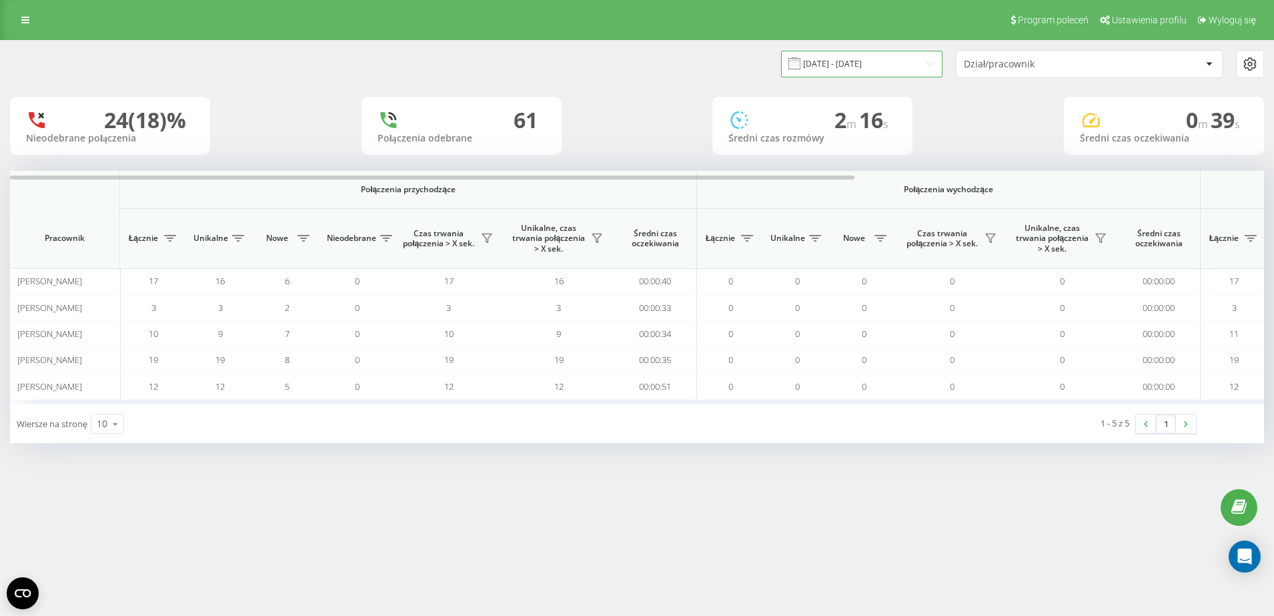
click at [894, 63] on input "22.09.2025 - 22.09.2025" at bounding box center [861, 64] width 161 height 26
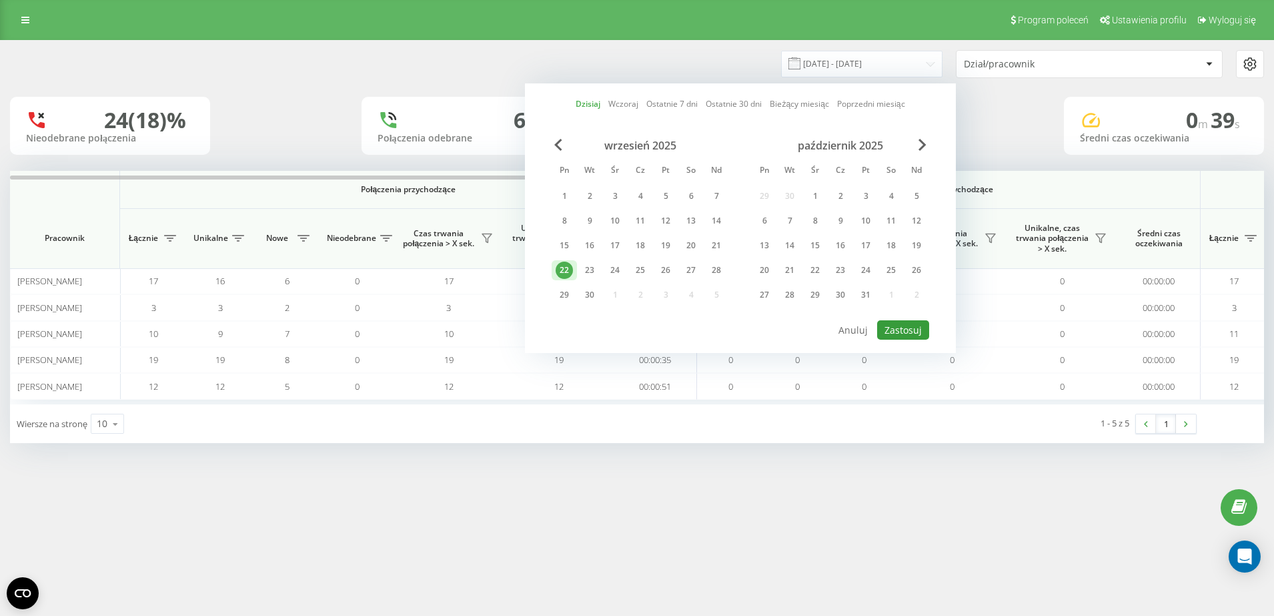
click at [894, 336] on button "Zastosuj" at bounding box center [903, 329] width 52 height 19
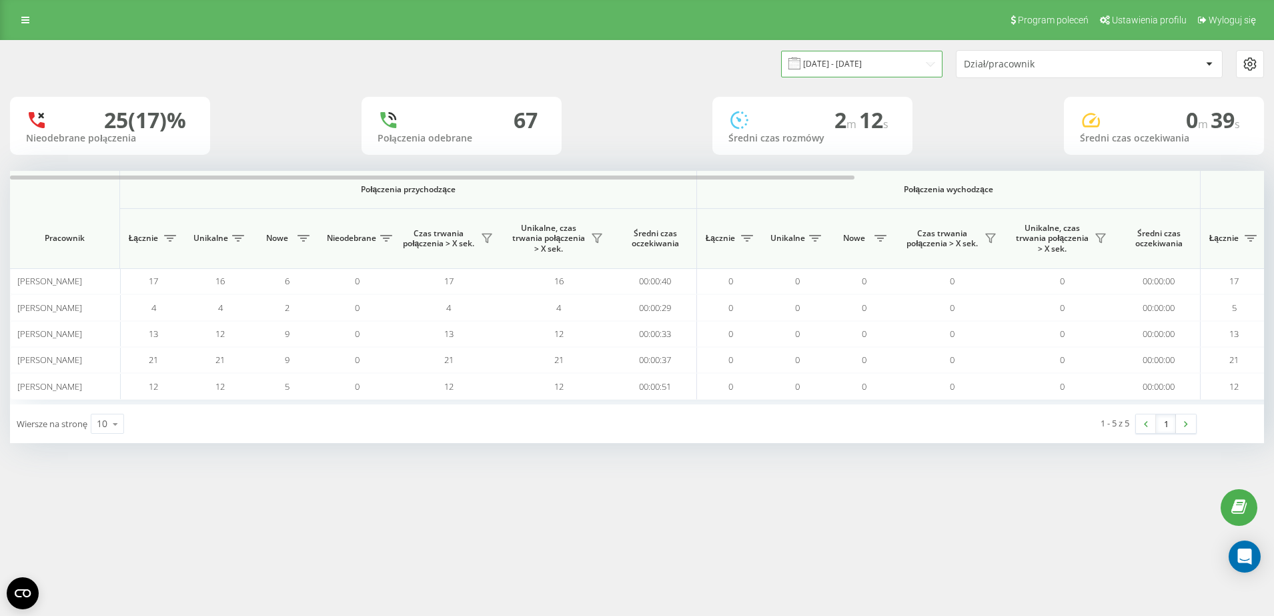
click at [850, 67] on input "22.09.2025 - 22.09.2025" at bounding box center [861, 64] width 161 height 26
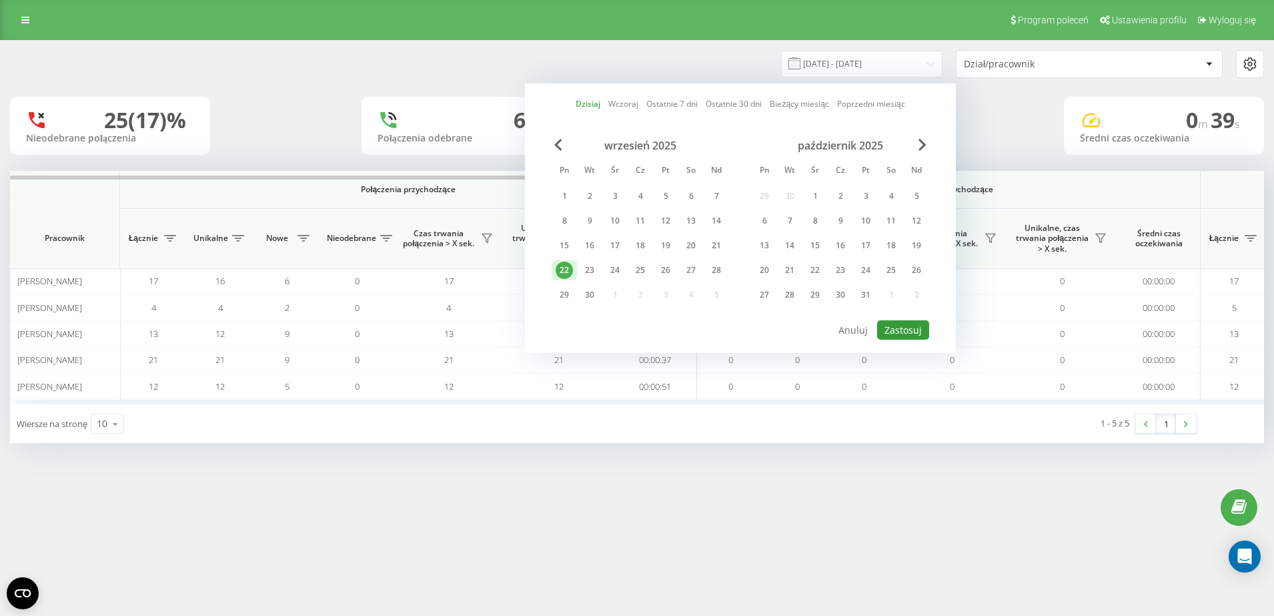
click at [903, 331] on button "Zastosuj" at bounding box center [903, 329] width 52 height 19
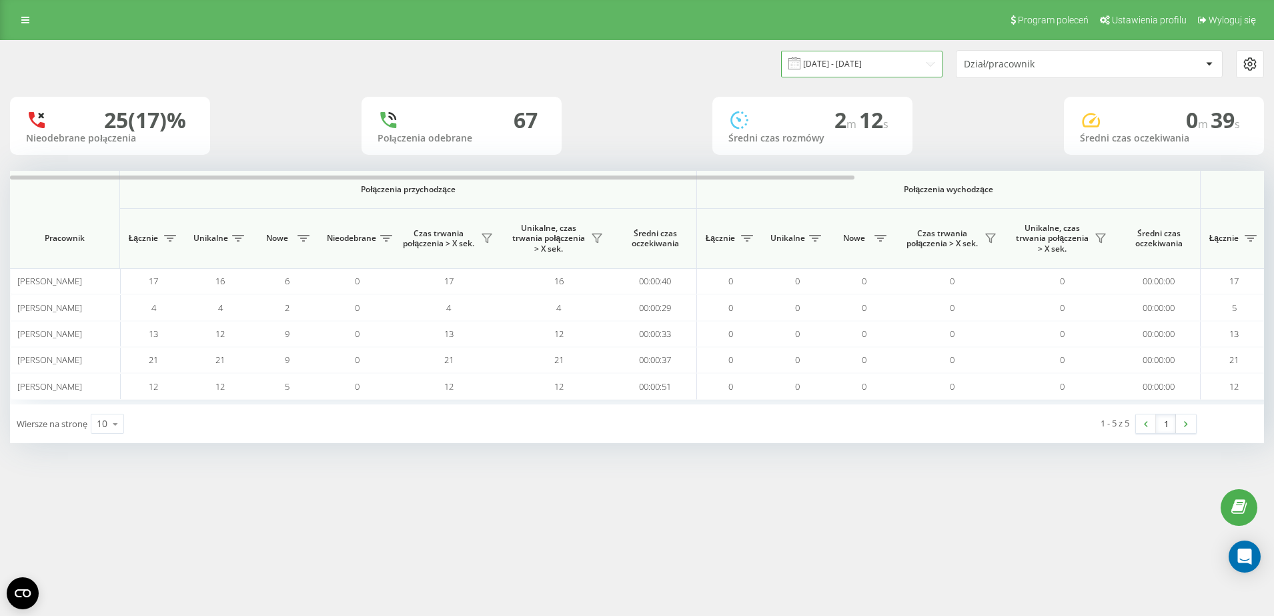
click at [878, 53] on input "22.09.2025 - 22.09.2025" at bounding box center [861, 64] width 161 height 26
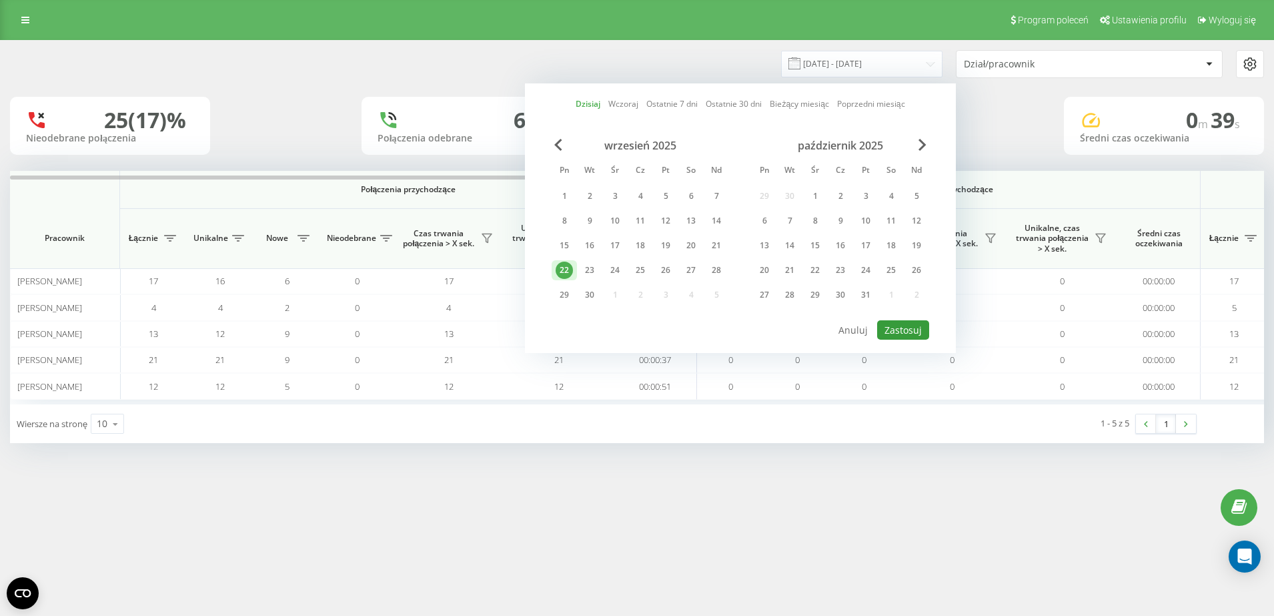
click at [906, 326] on button "Zastosuj" at bounding box center [903, 329] width 52 height 19
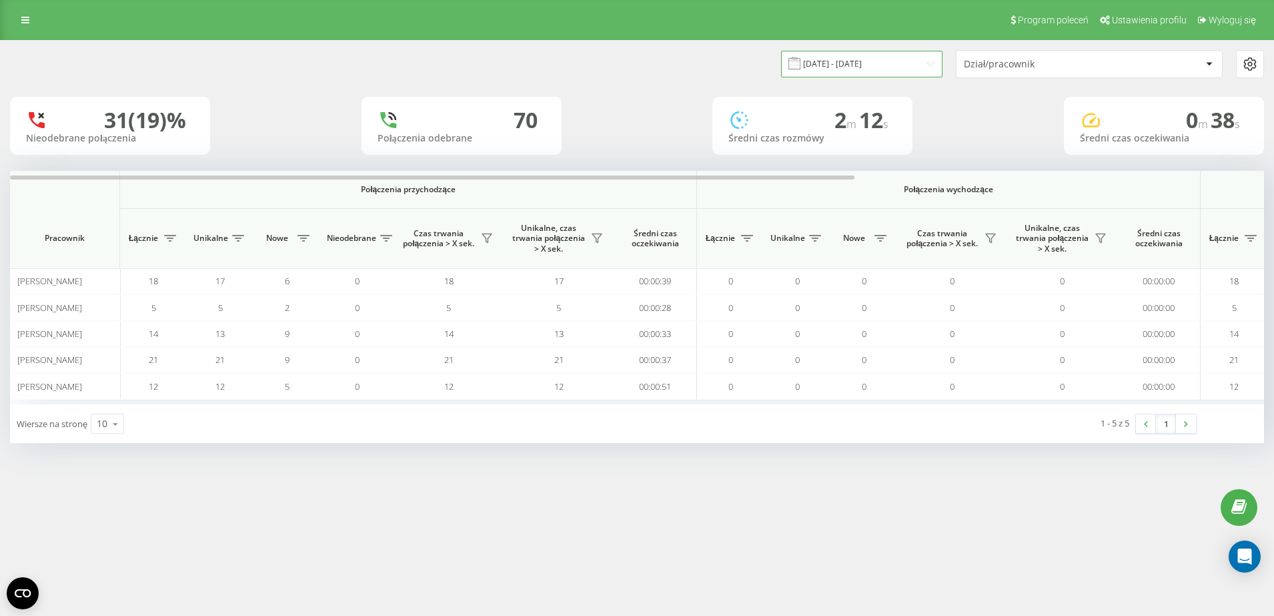
click at [855, 62] on input "22.09.2025 - 22.09.2025" at bounding box center [861, 64] width 161 height 26
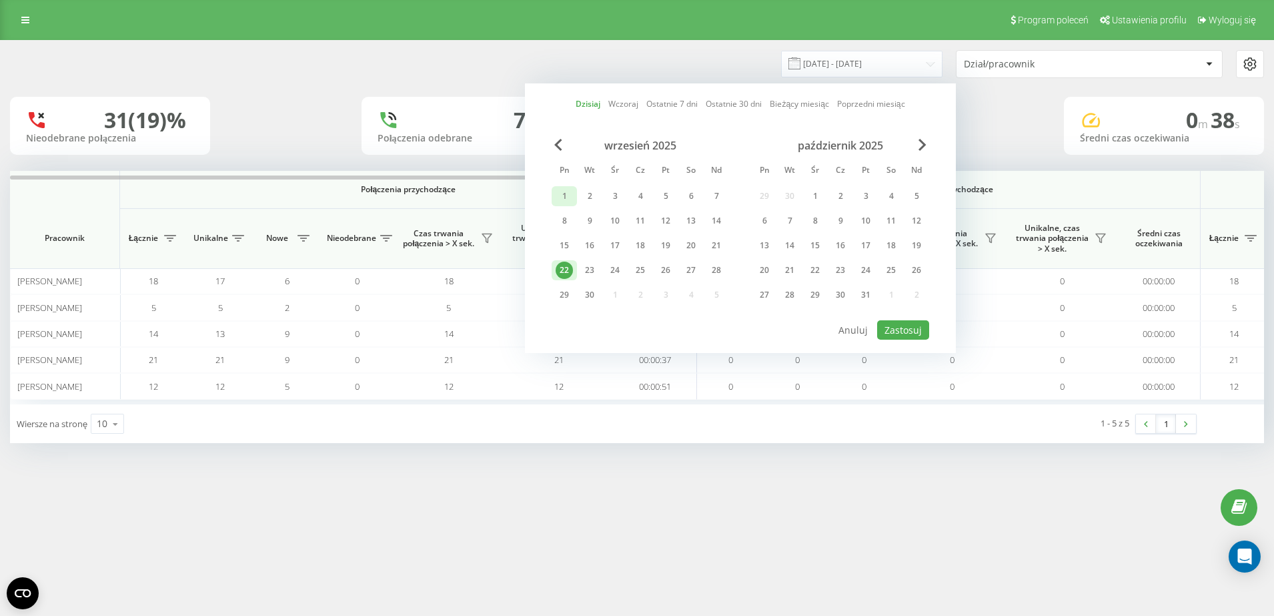
click at [556, 187] on div "1" at bounding box center [564, 196] width 25 height 20
click at [564, 272] on div "22" at bounding box center [564, 269] width 17 height 17
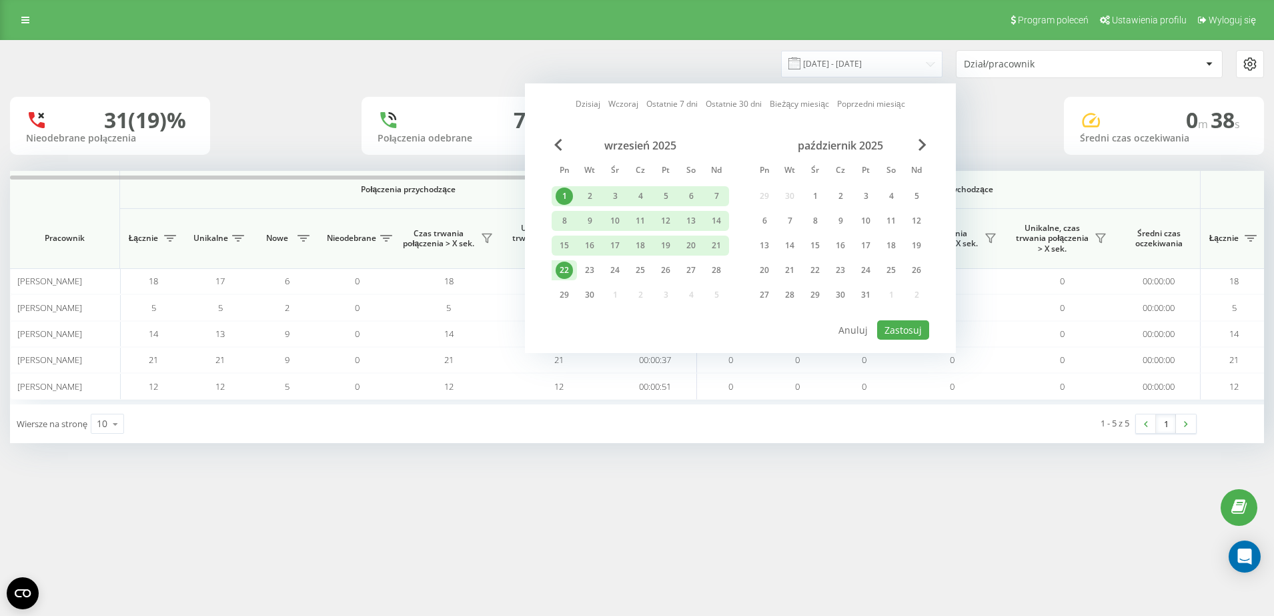
click at [892, 318] on div "wrzesień 2025 Pn Wt Śr Cz Pt So Nd 1 2 3 4 5 6 7 8 9 10 11 12 13 14 15 16 17 18…" at bounding box center [741, 229] width 378 height 180
click at [898, 328] on button "Zastosuj" at bounding box center [903, 329] width 52 height 19
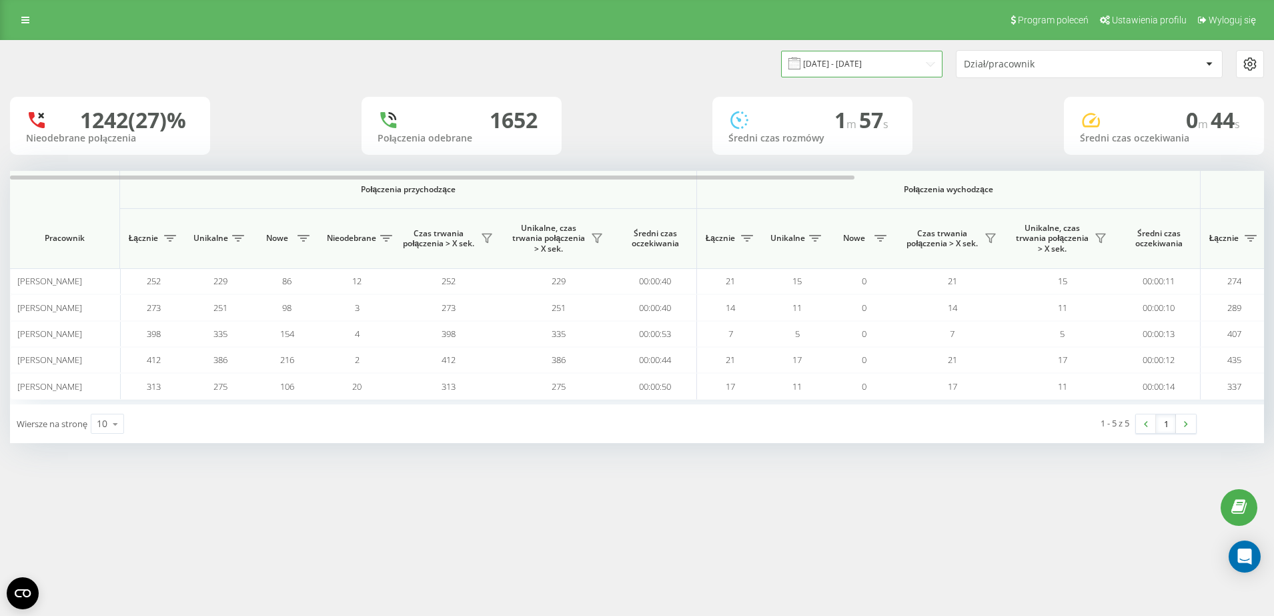
click at [872, 63] on input "01.09.2025 - 22.09.2025" at bounding box center [861, 64] width 161 height 26
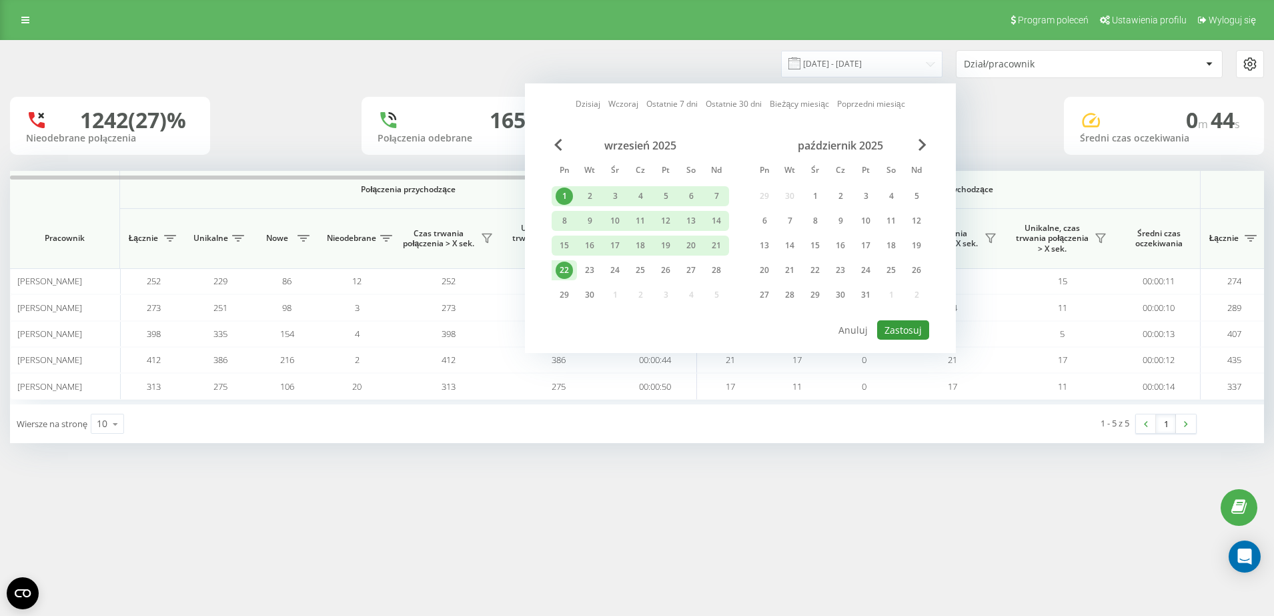
click at [905, 327] on button "Zastosuj" at bounding box center [903, 329] width 52 height 19
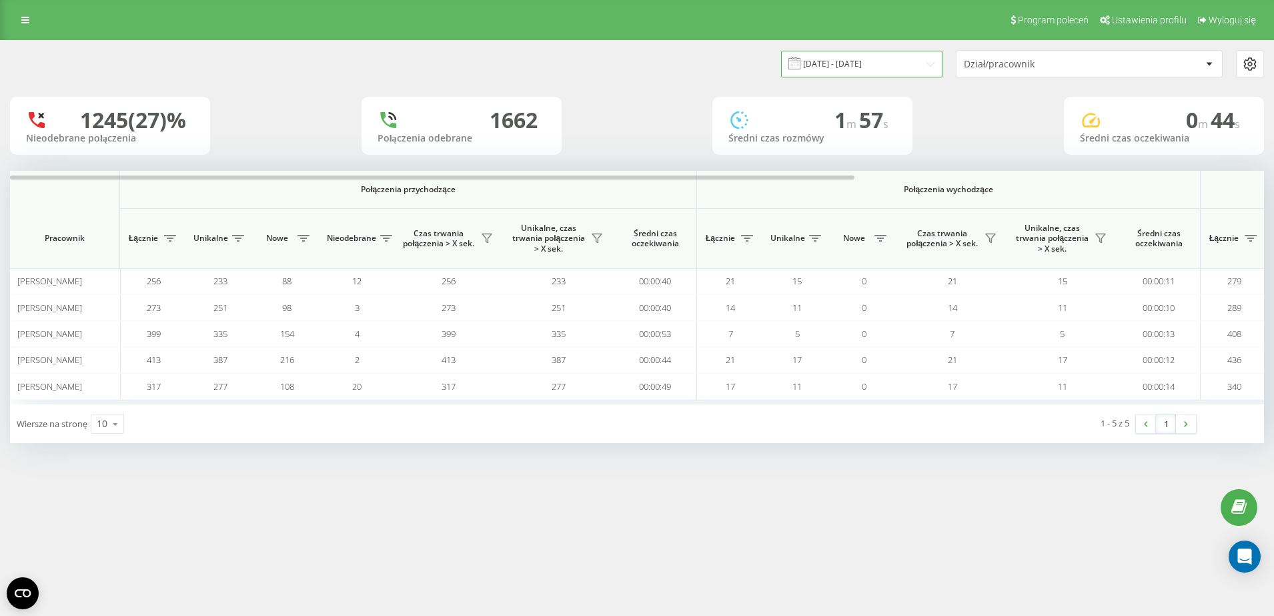
click at [928, 62] on input "01.09.2025 - 22.09.2025" at bounding box center [861, 64] width 161 height 26
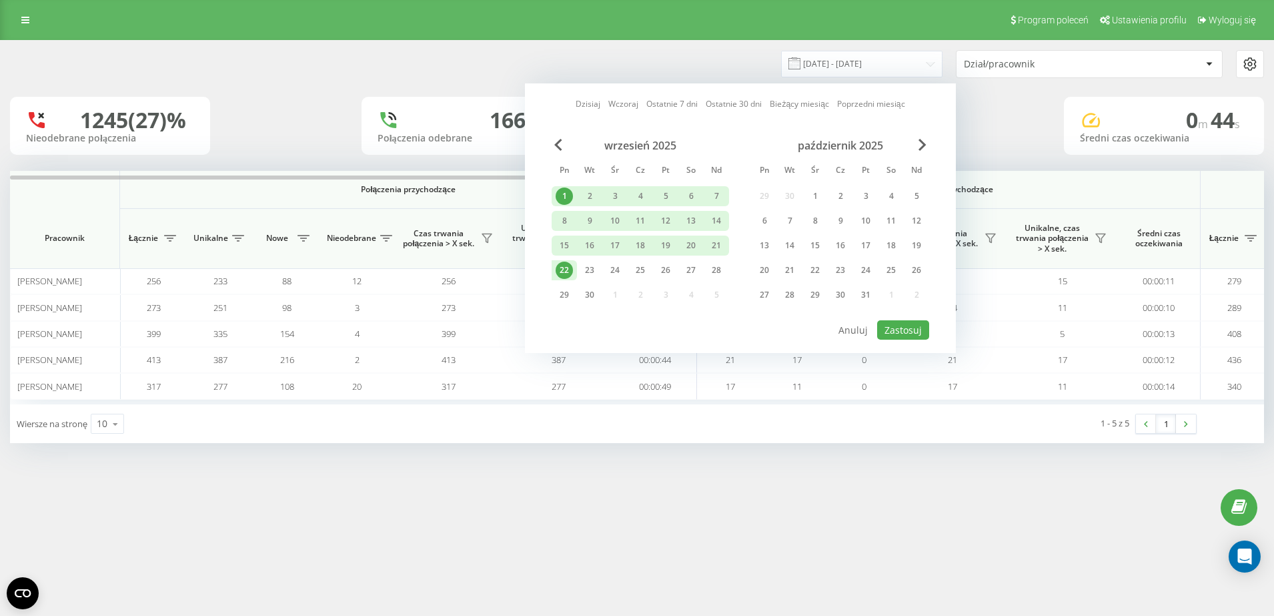
click at [570, 269] on div "22" at bounding box center [564, 269] width 17 height 17
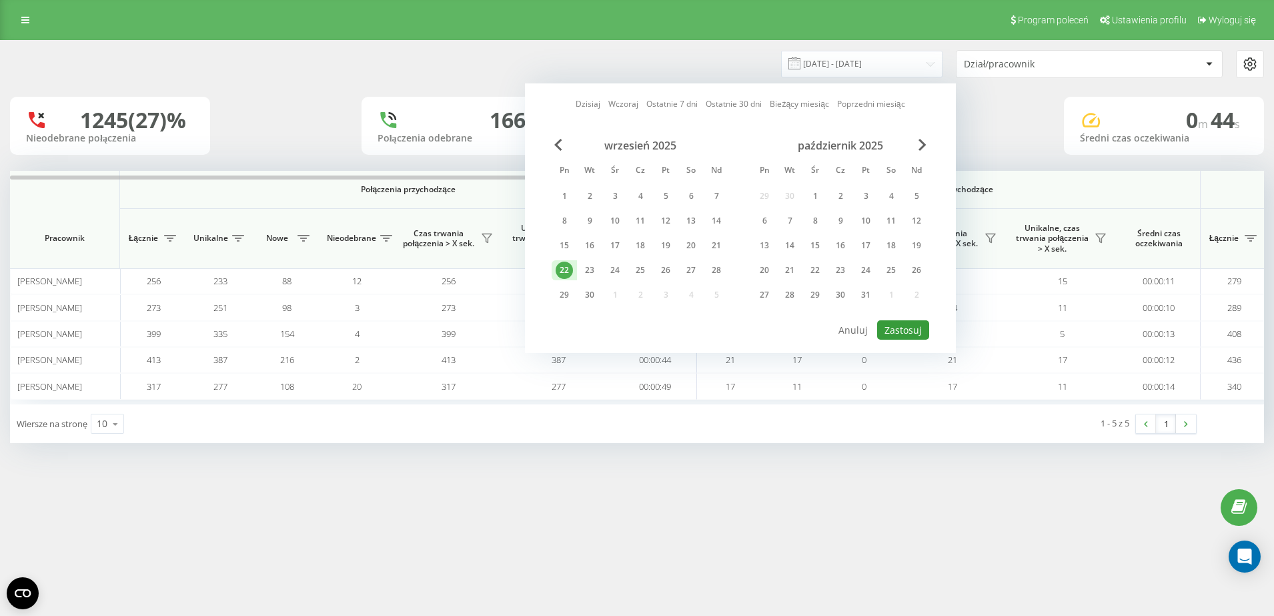
click at [908, 330] on button "Zastosuj" at bounding box center [903, 329] width 52 height 19
type input "22.09.2025 - 22.09.2025"
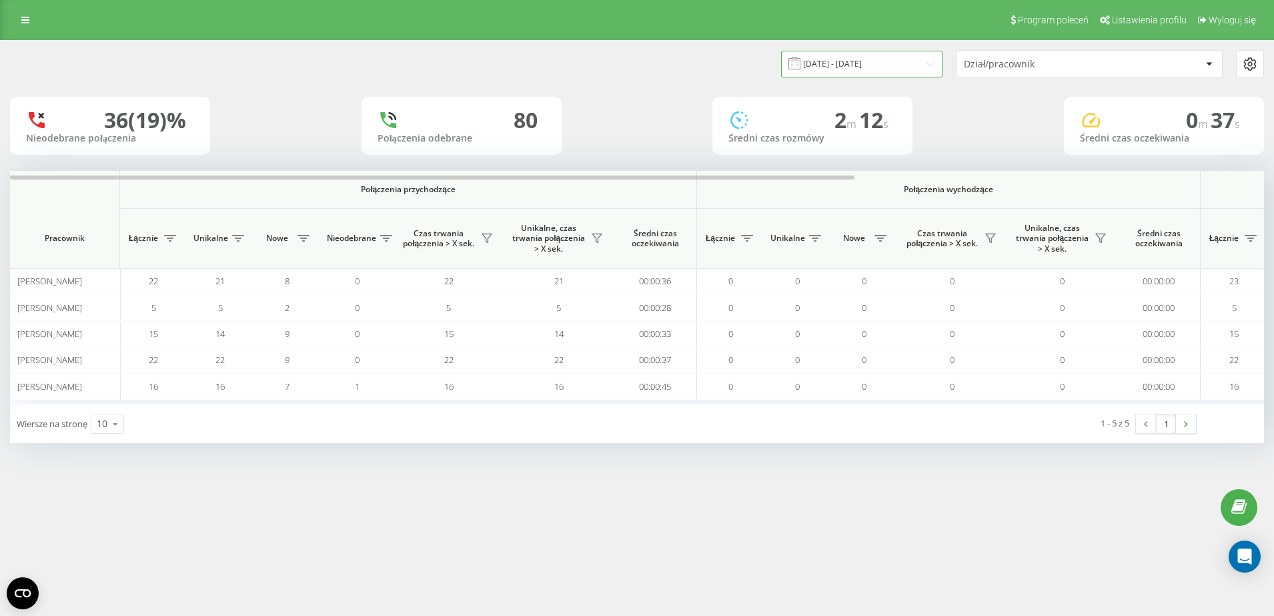
drag, startPoint x: 868, startPoint y: 69, endPoint x: 872, endPoint y: 76, distance: 7.8
click at [868, 69] on input "22.09.2025 - 22.09.2025" at bounding box center [861, 64] width 161 height 26
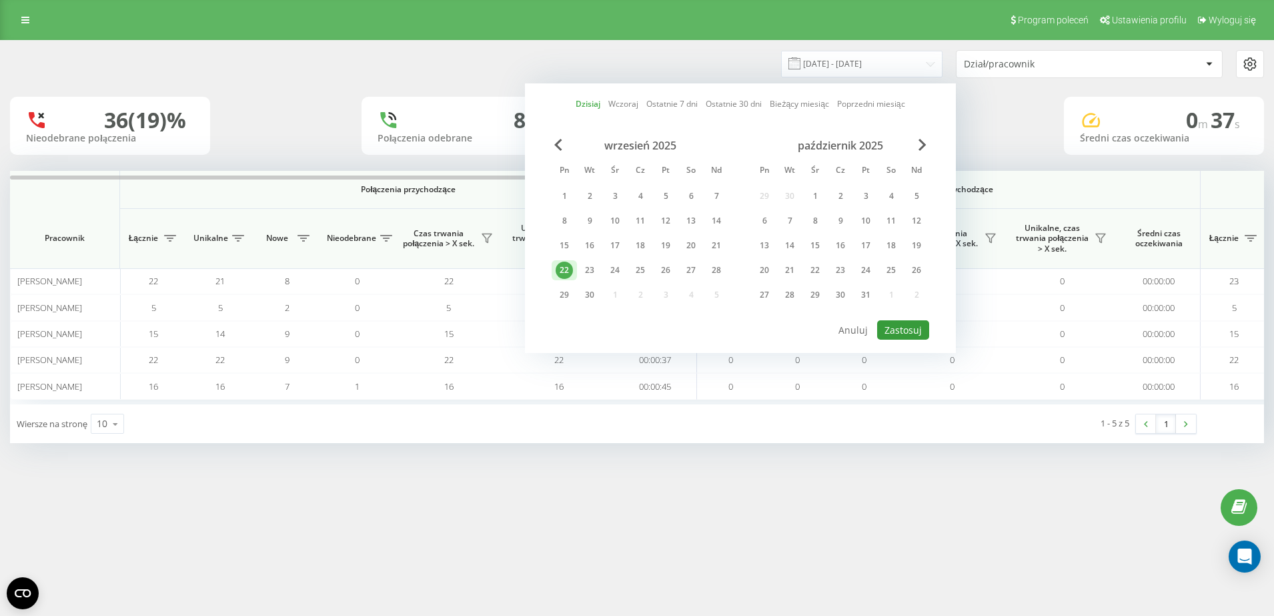
click at [906, 324] on button "Zastosuj" at bounding box center [903, 329] width 52 height 19
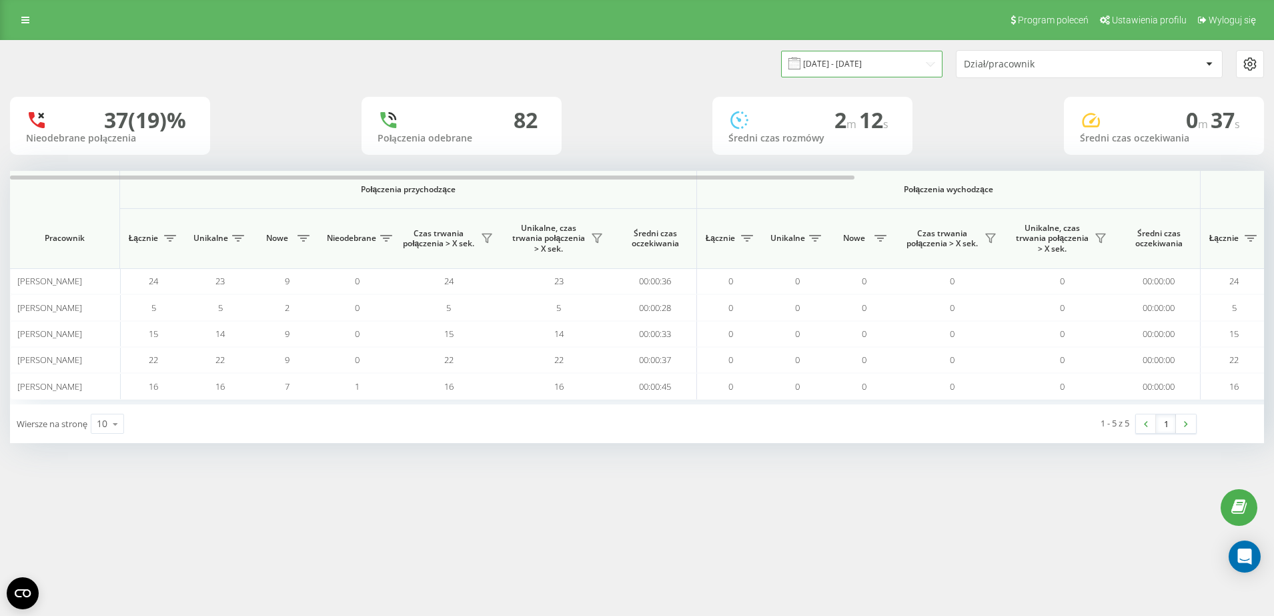
click at [903, 66] on input "22.09.2025 - 22.09.2025" at bounding box center [861, 64] width 161 height 26
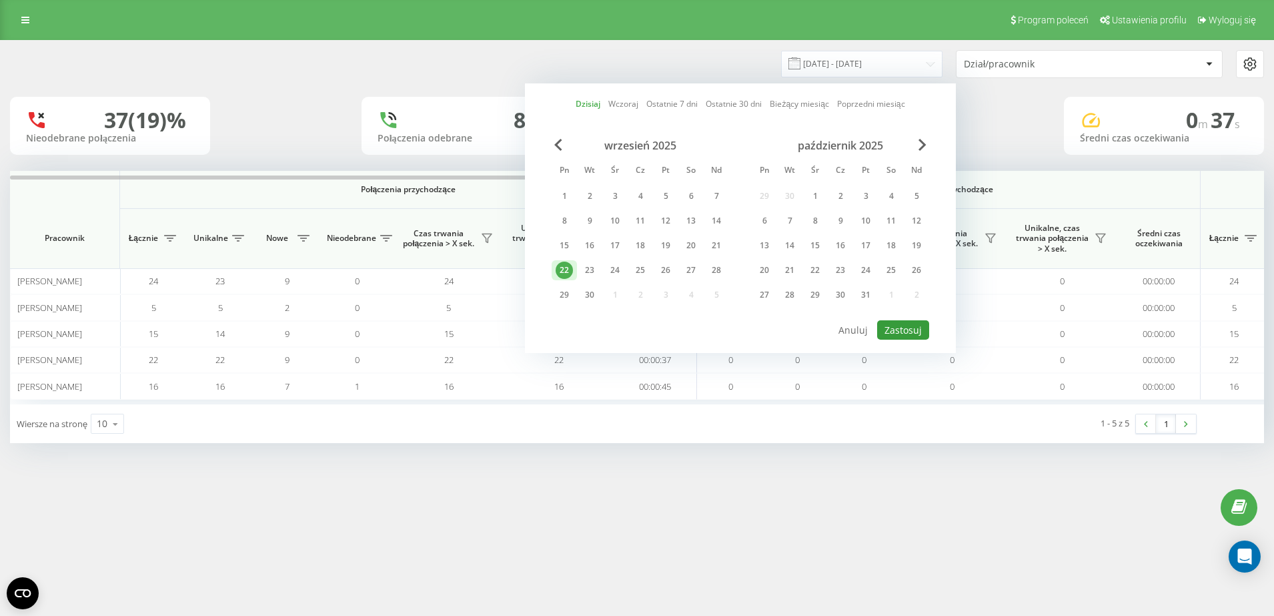
click at [904, 338] on button "Zastosuj" at bounding box center [903, 329] width 52 height 19
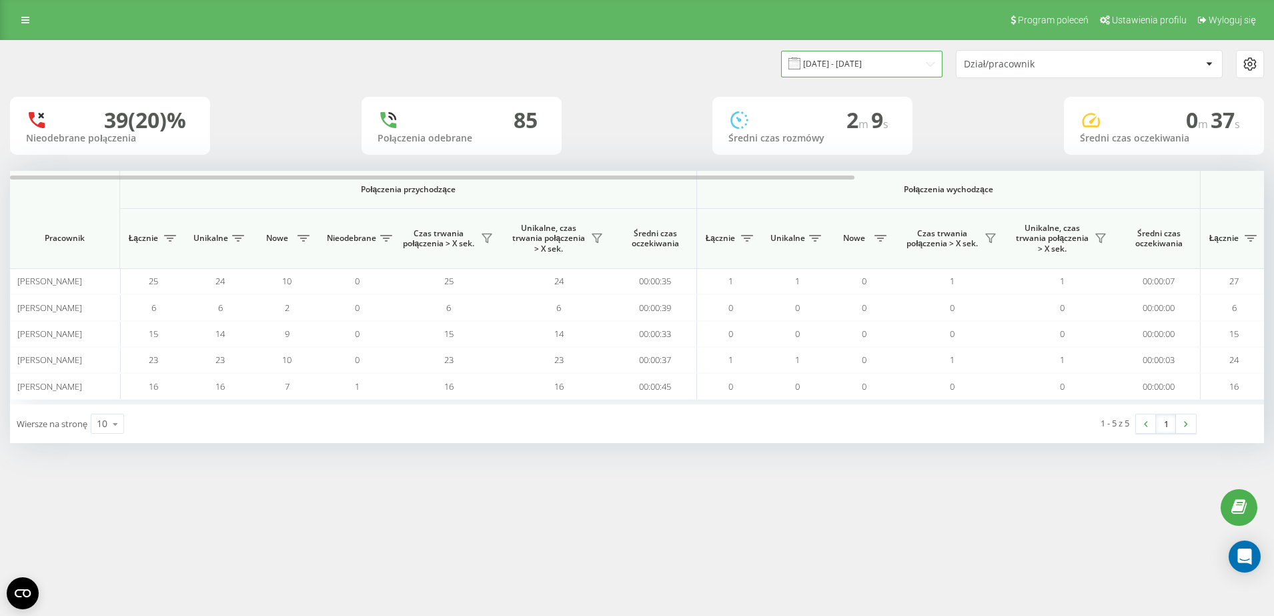
click at [864, 68] on input "22.09.2025 - 22.09.2025" at bounding box center [861, 64] width 161 height 26
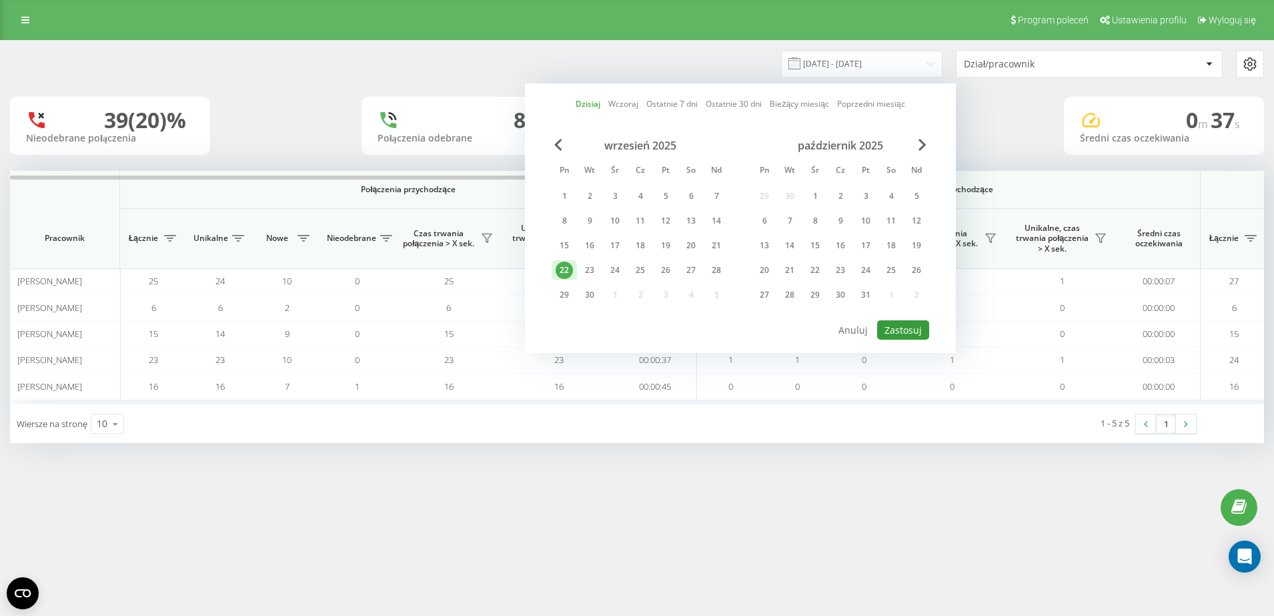
click at [906, 330] on button "Zastosuj" at bounding box center [903, 329] width 52 height 19
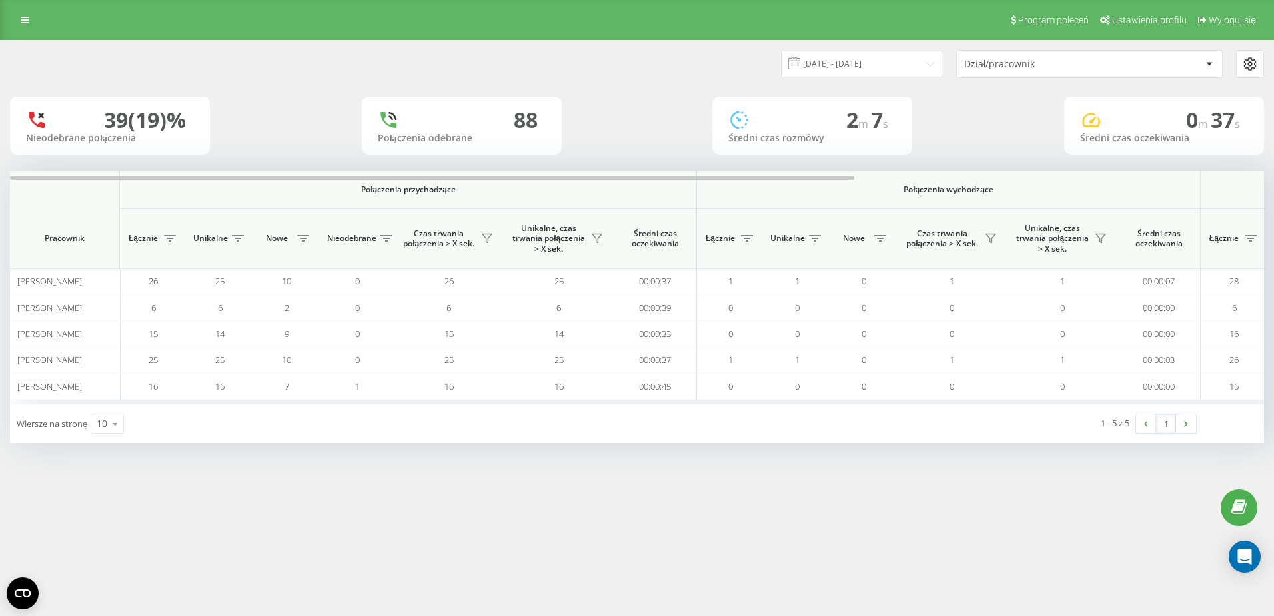
click at [846, 47] on div "22.09.2025 - 22.09.2025 Dział/pracownik" at bounding box center [637, 64] width 1273 height 47
click at [850, 59] on input "22.09.2025 - 22.09.2025" at bounding box center [861, 64] width 161 height 26
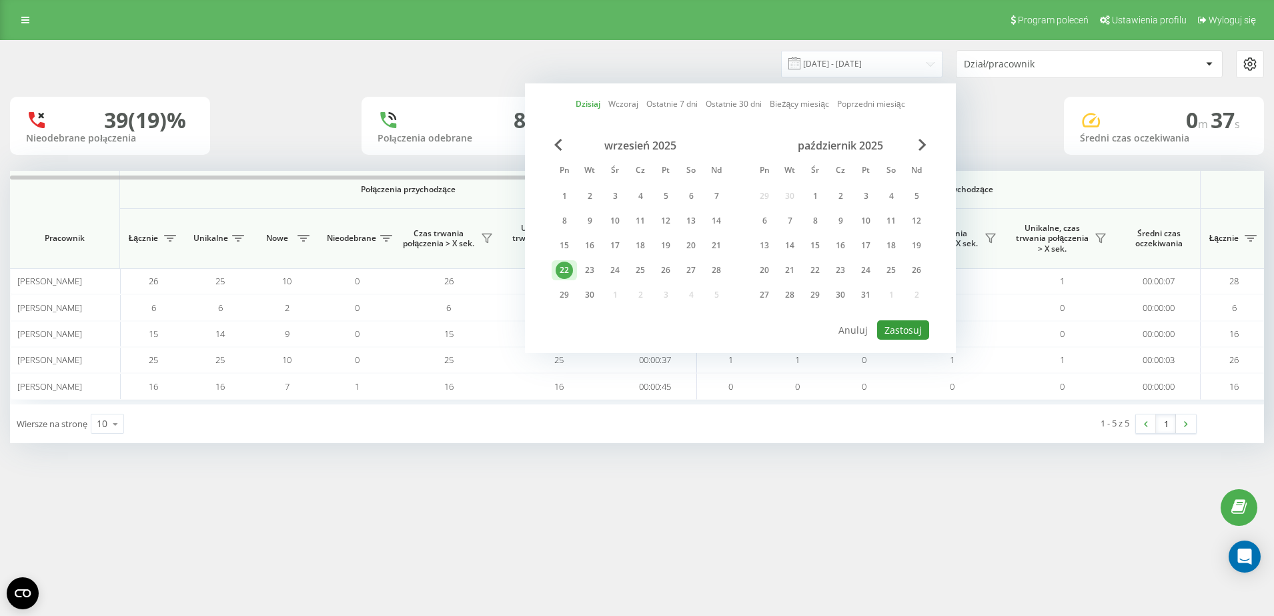
click at [906, 329] on button "Zastosuj" at bounding box center [903, 329] width 52 height 19
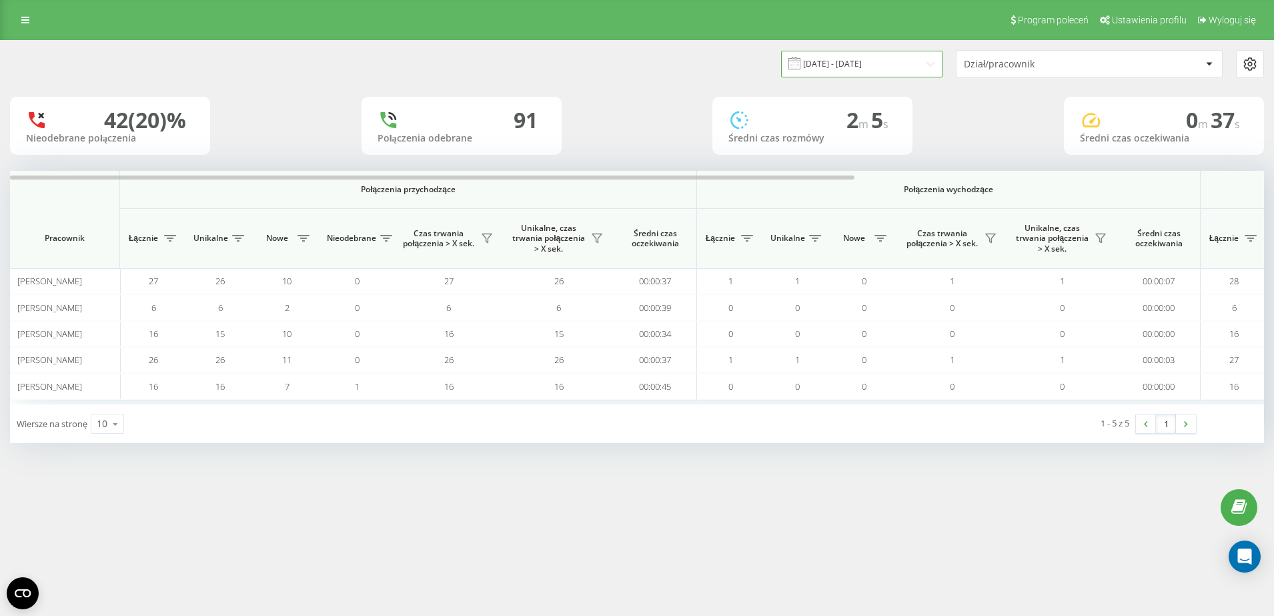
click at [846, 60] on input "22.09.2025 - 22.09.2025" at bounding box center [861, 64] width 161 height 26
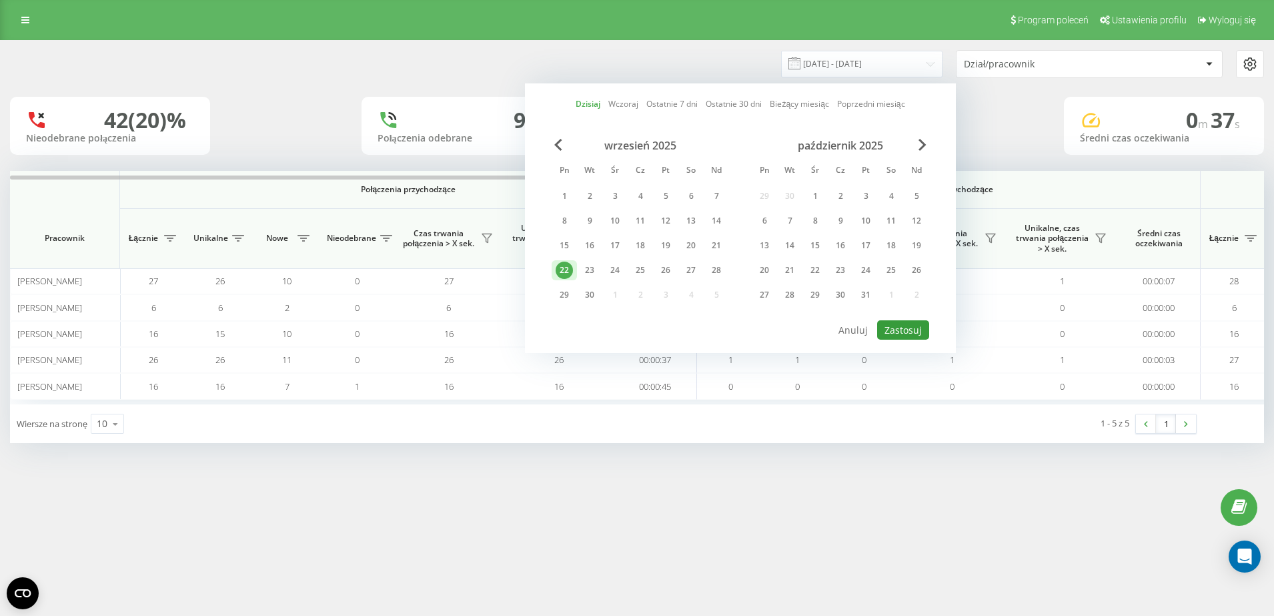
click at [888, 324] on button "Zastosuj" at bounding box center [903, 329] width 52 height 19
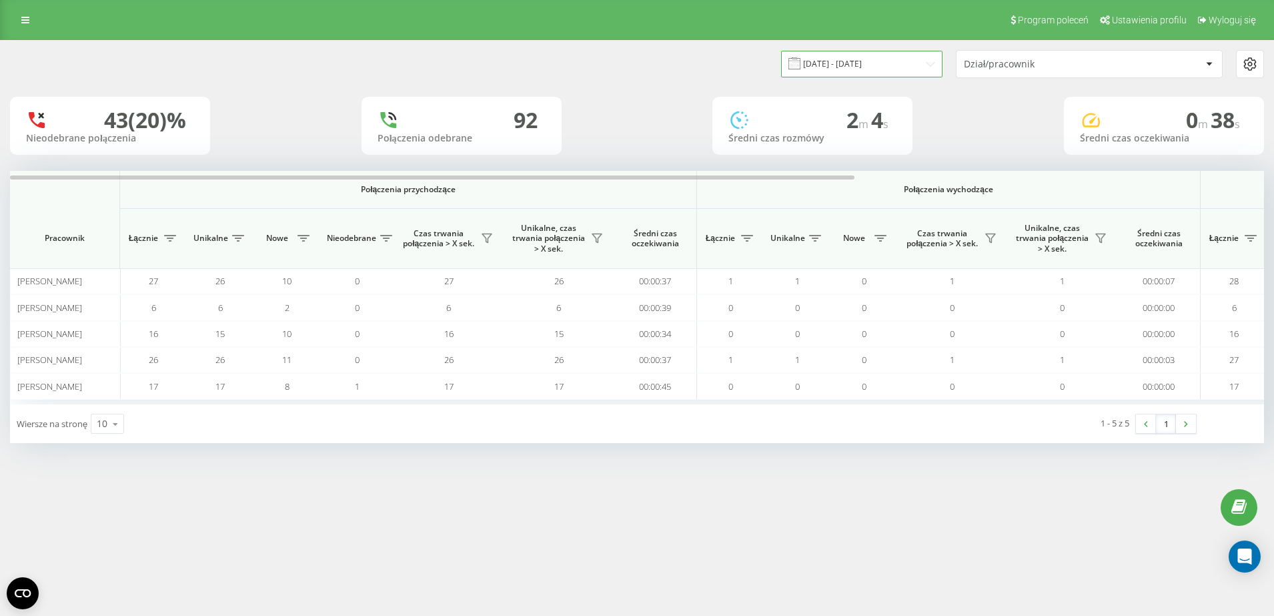
click at [916, 75] on input "22.09.2025 - 22.09.2025" at bounding box center [861, 64] width 161 height 26
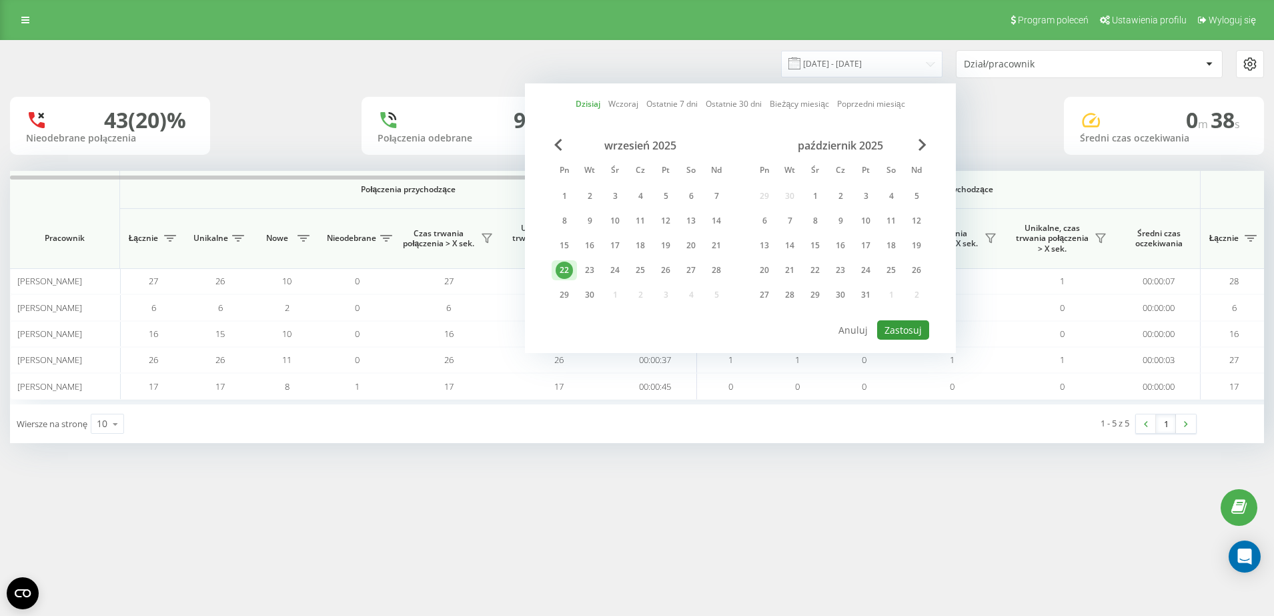
click at [915, 326] on button "Zastosuj" at bounding box center [903, 329] width 52 height 19
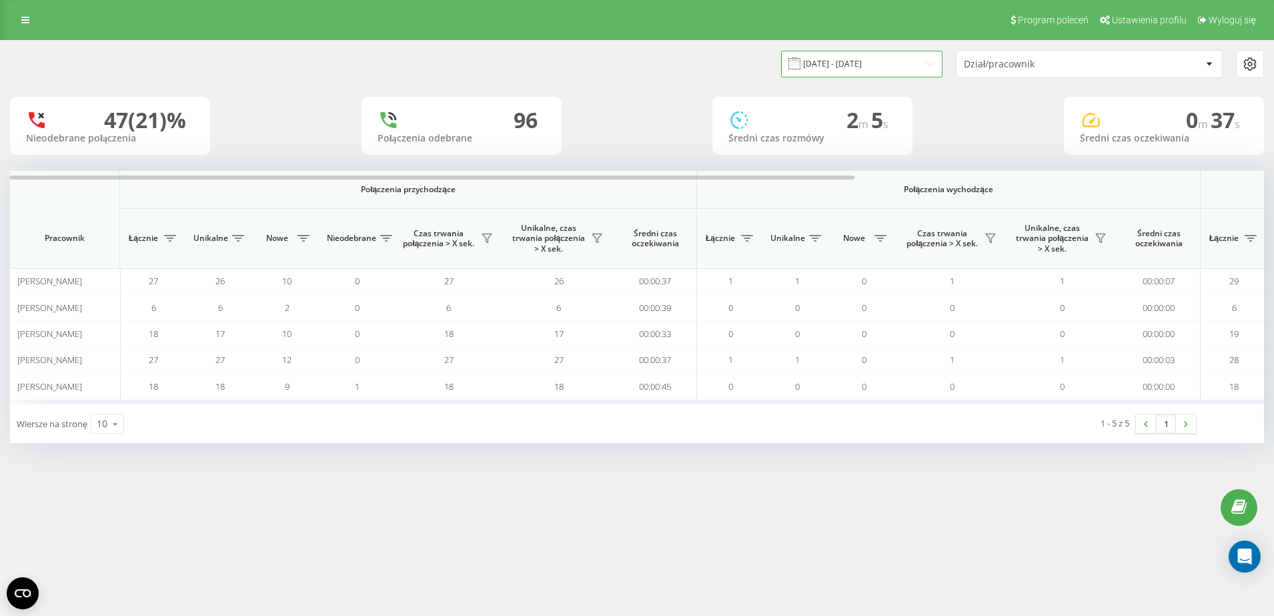
click at [888, 69] on input "22.09.2025 - 22.09.2025" at bounding box center [861, 64] width 161 height 26
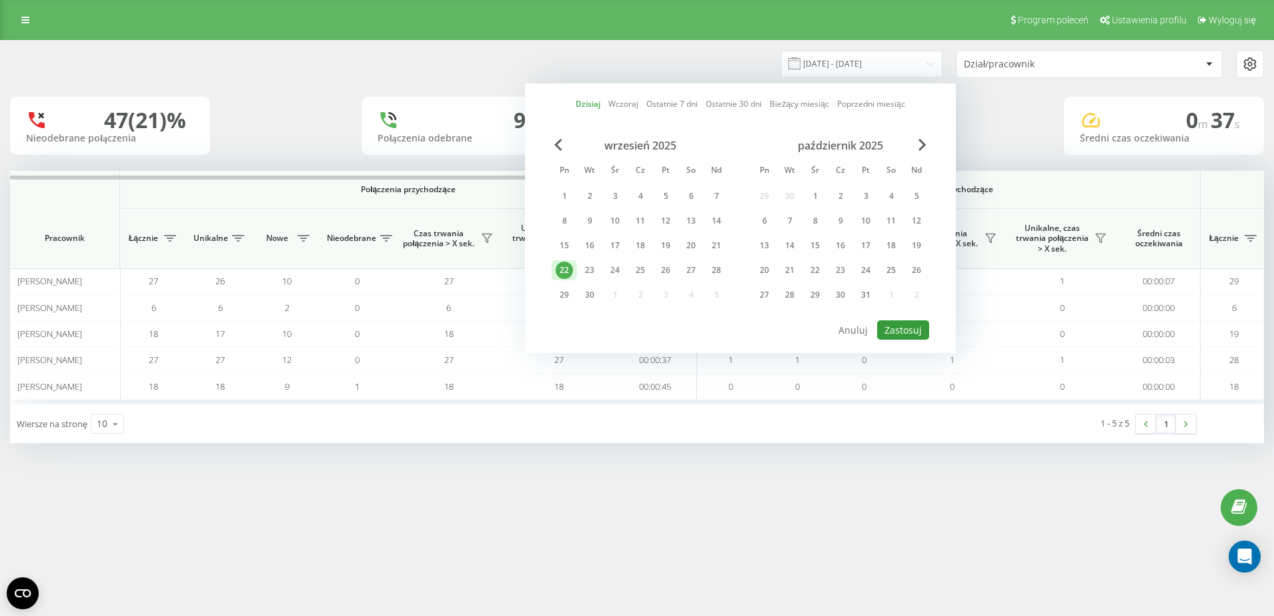
click at [910, 326] on button "Zastosuj" at bounding box center [903, 329] width 52 height 19
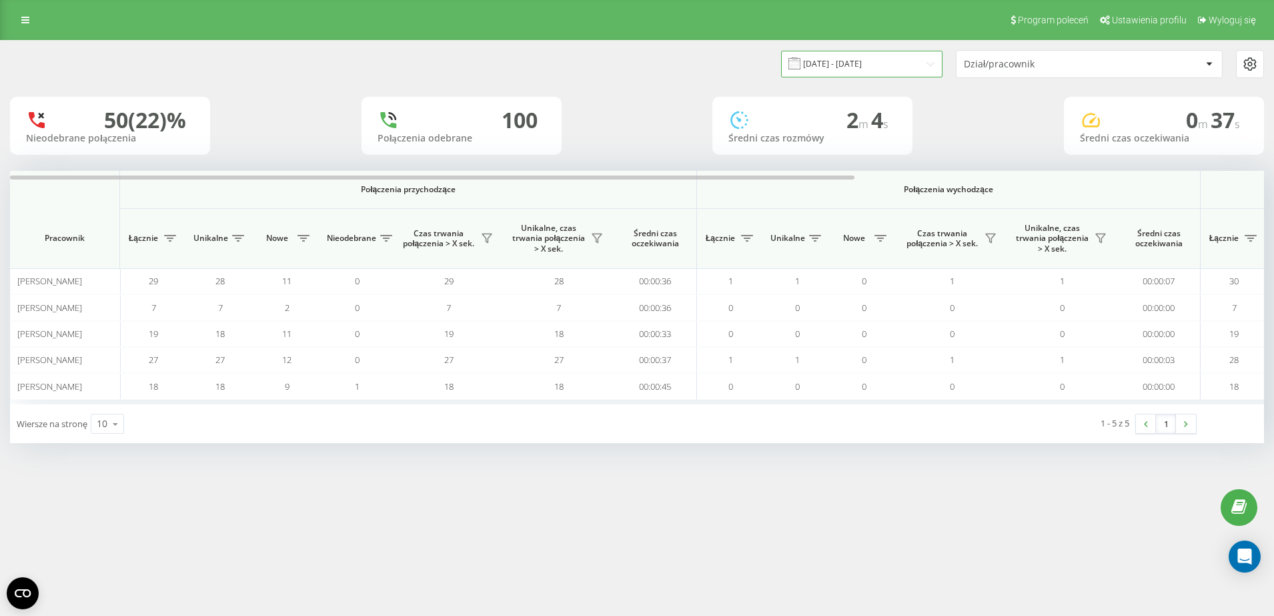
click at [864, 67] on input "22.09.2025 - 22.09.2025" at bounding box center [861, 64] width 161 height 26
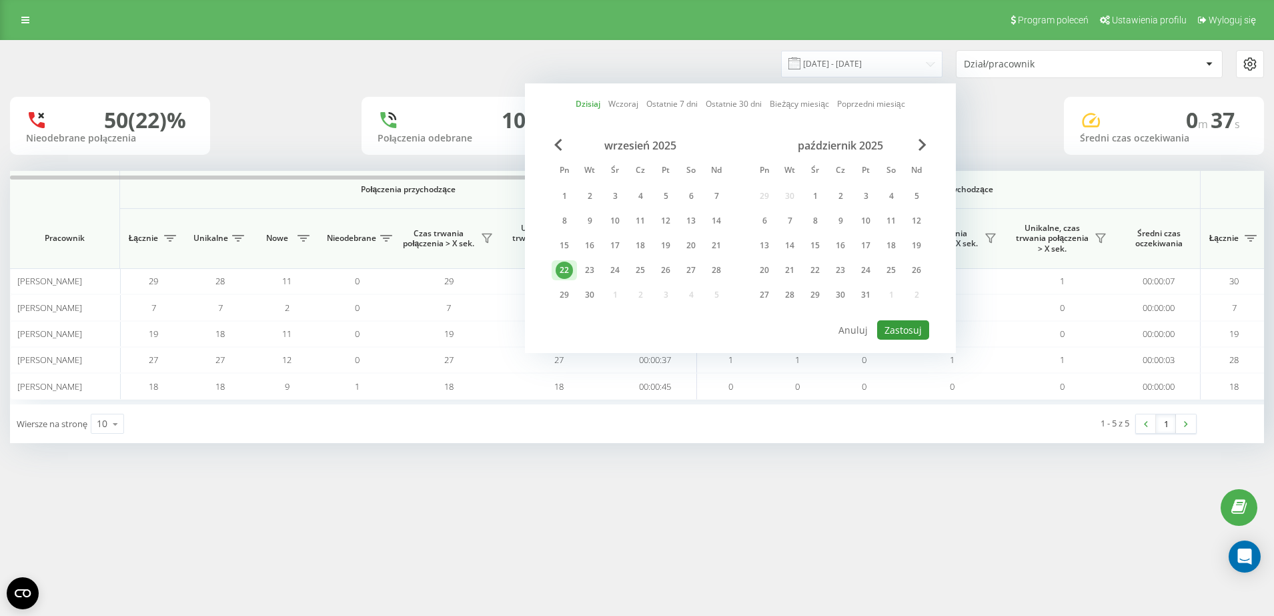
click at [894, 335] on button "Zastosuj" at bounding box center [903, 329] width 52 height 19
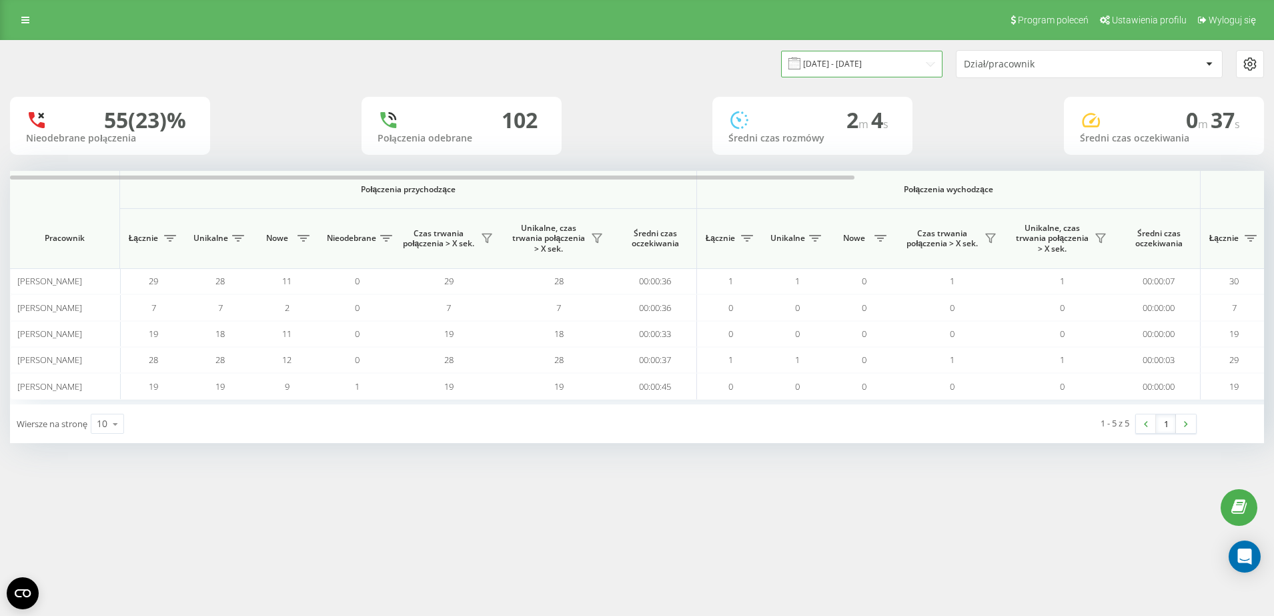
click at [883, 72] on input "22.09.2025 - 22.09.2025" at bounding box center [861, 64] width 161 height 26
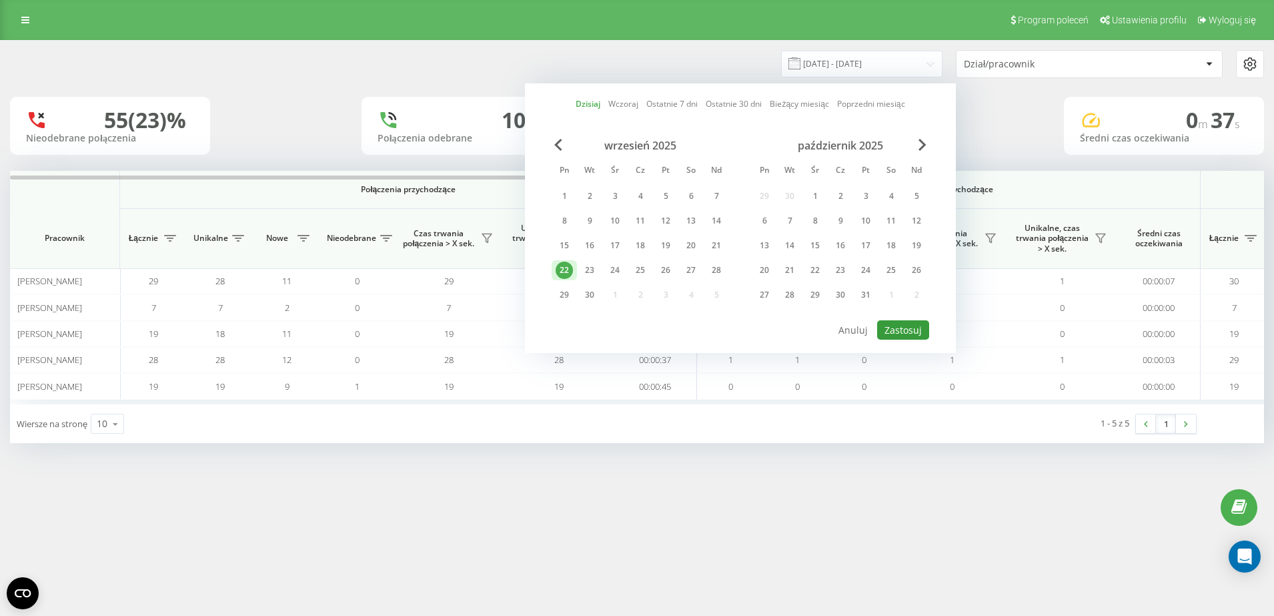
click at [898, 330] on button "Zastosuj" at bounding box center [903, 329] width 52 height 19
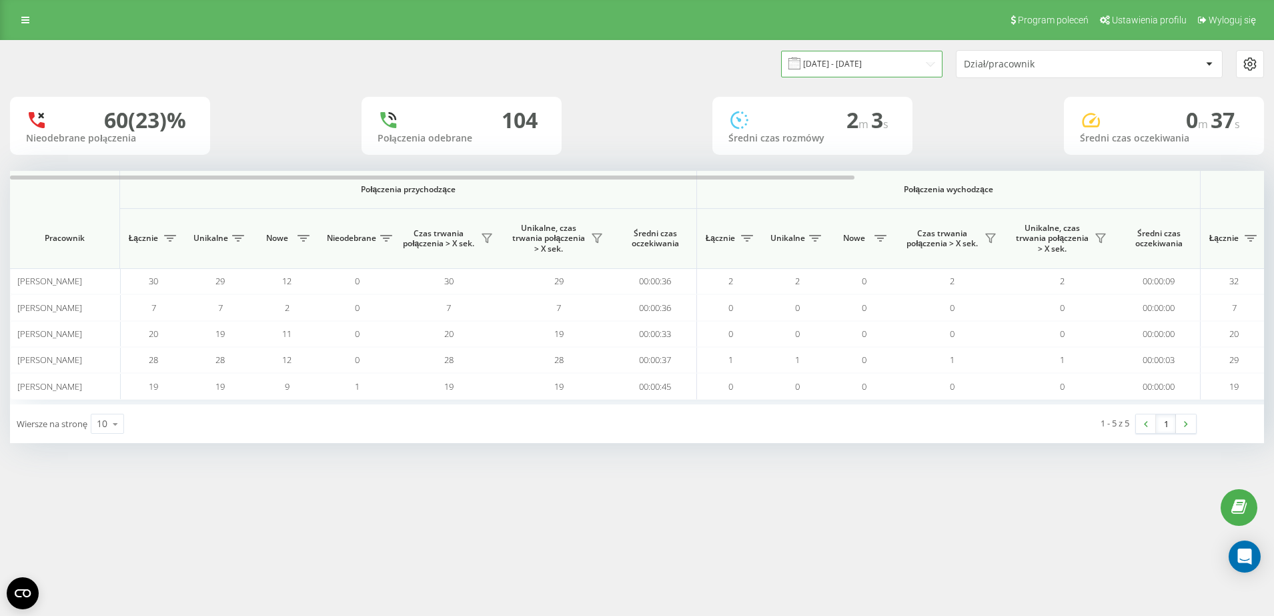
click at [864, 66] on input "22.09.2025 - 22.09.2025" at bounding box center [861, 64] width 161 height 26
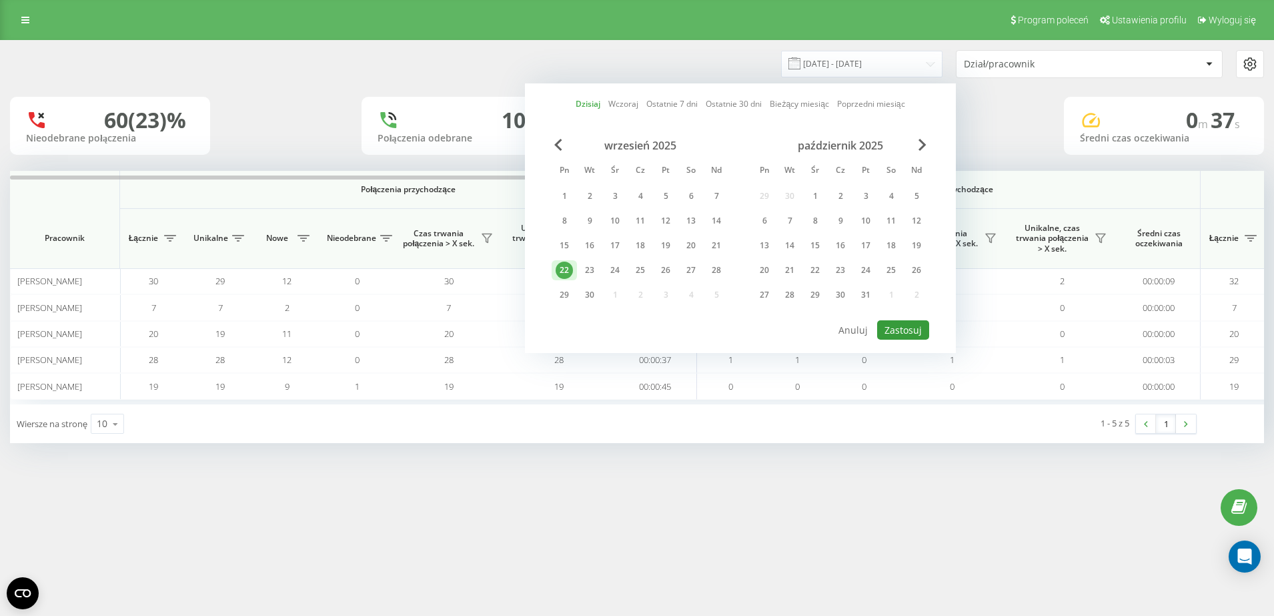
click at [906, 338] on button "Zastosuj" at bounding box center [903, 329] width 52 height 19
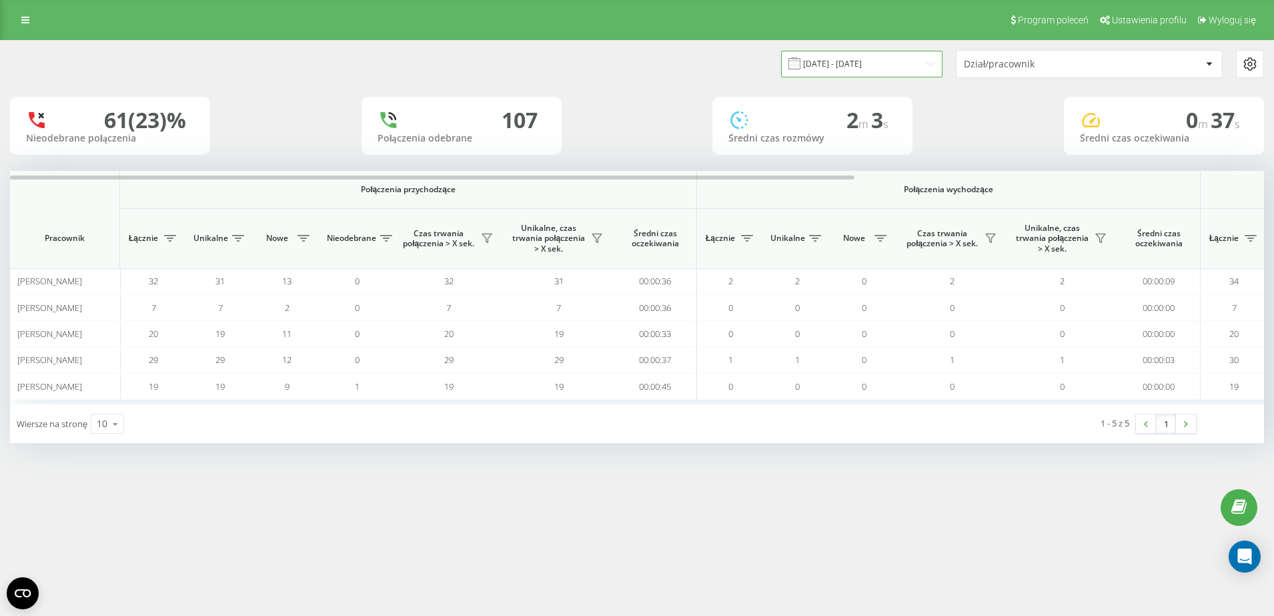
click at [923, 69] on input "22.09.2025 - 22.09.2025" at bounding box center [861, 64] width 161 height 26
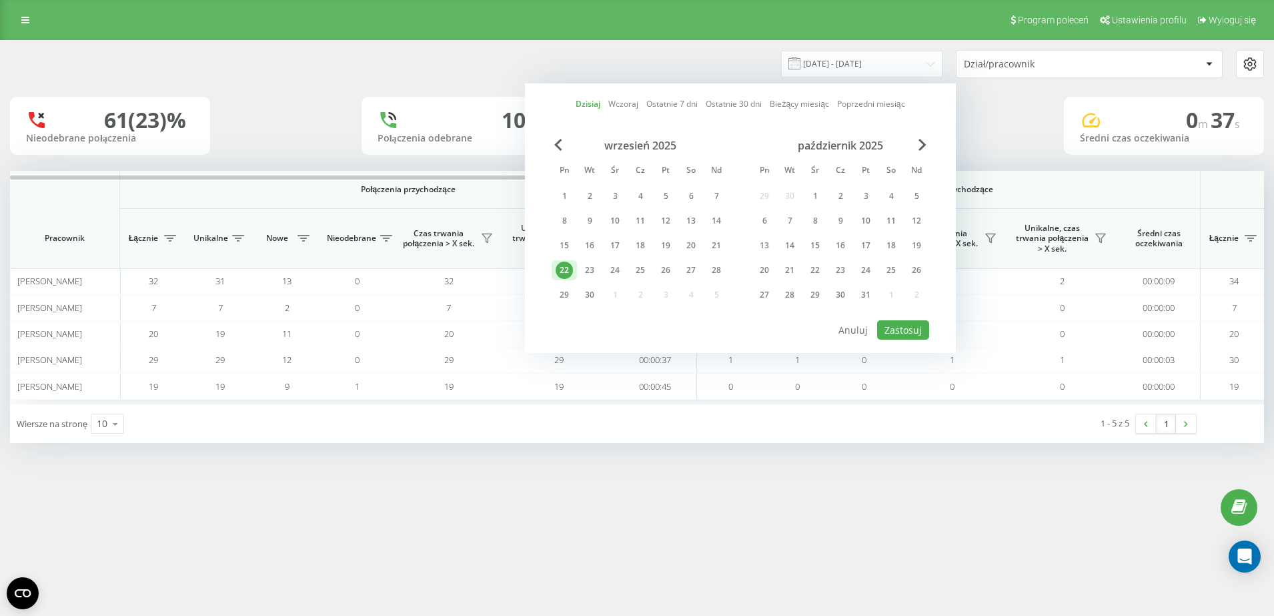
click at [902, 340] on div "Dzisiaj Wczoraj Ostatnie 7 dni Ostatnie 30 dni Bieżący miesiąc Poprzedni miesią…" at bounding box center [740, 217] width 431 height 269
click at [903, 333] on button "Zastosuj" at bounding box center [903, 329] width 52 height 19
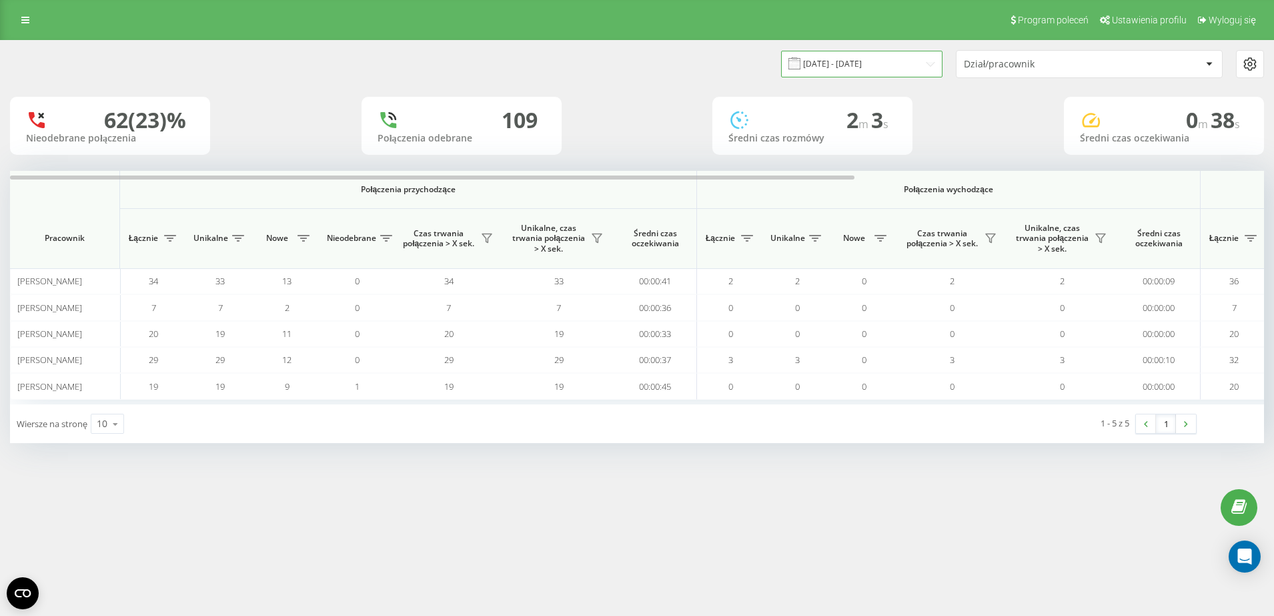
click at [865, 56] on input "22.09.2025 - 22.09.2025" at bounding box center [861, 64] width 161 height 26
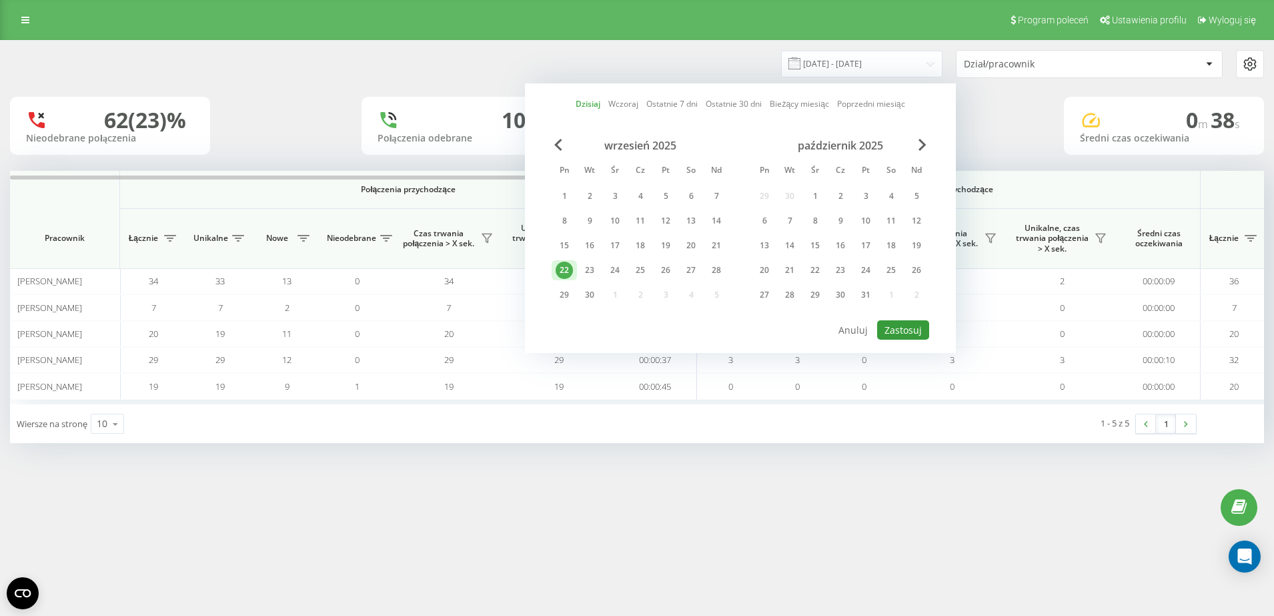
click at [899, 330] on button "Zastosuj" at bounding box center [903, 329] width 52 height 19
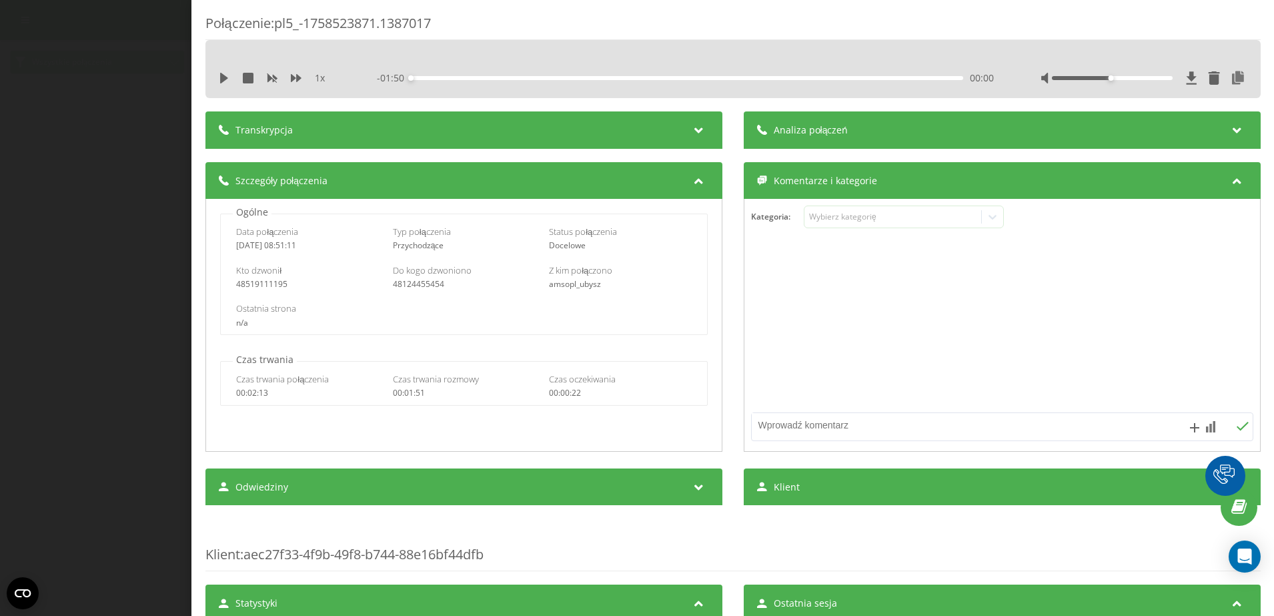
click at [644, 131] on div "Transkrypcja" at bounding box center [463, 129] width 517 height 37
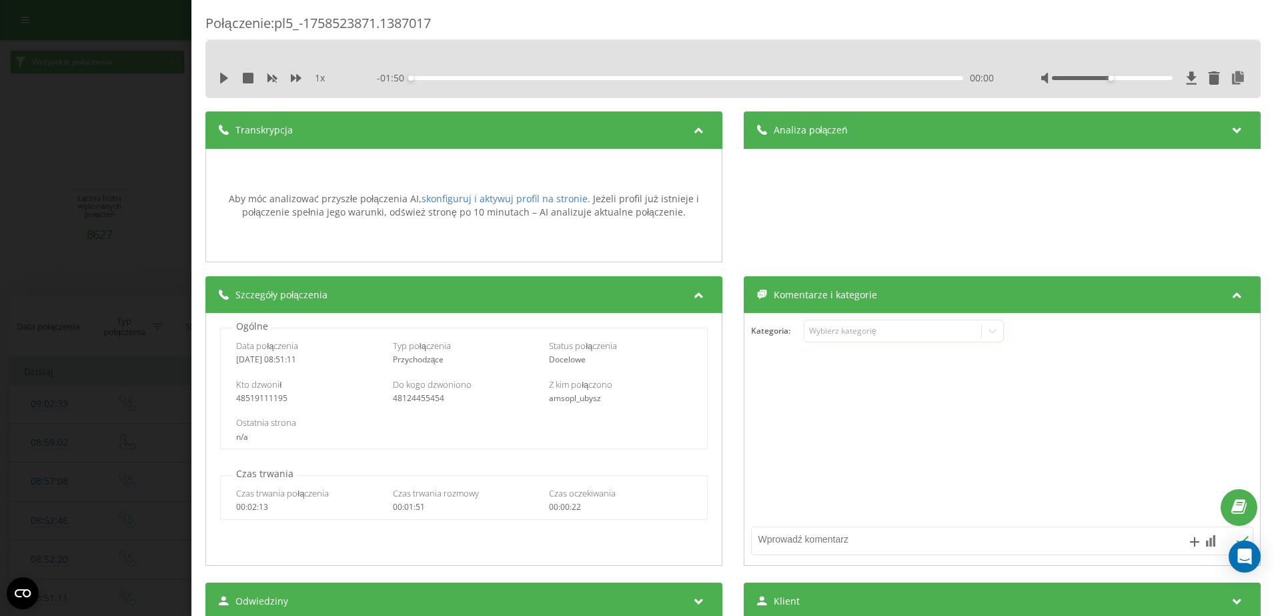
click at [644, 131] on div "Transkrypcja" at bounding box center [463, 129] width 517 height 37
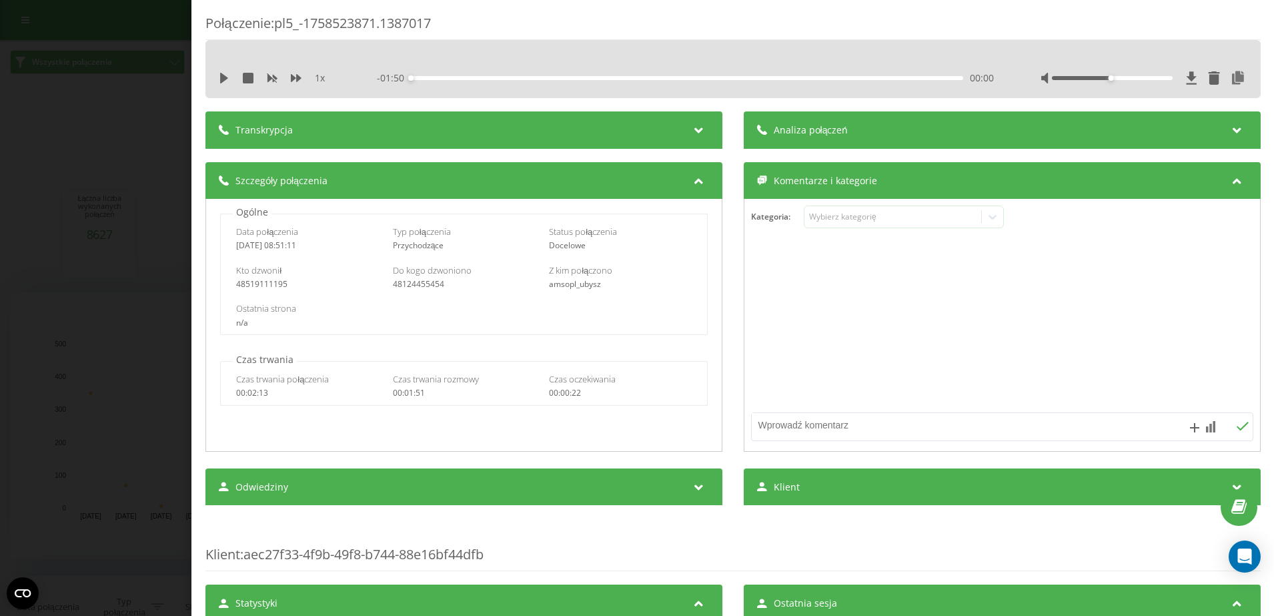
click at [648, 197] on div "Szczegóły połączenia" at bounding box center [463, 180] width 517 height 37
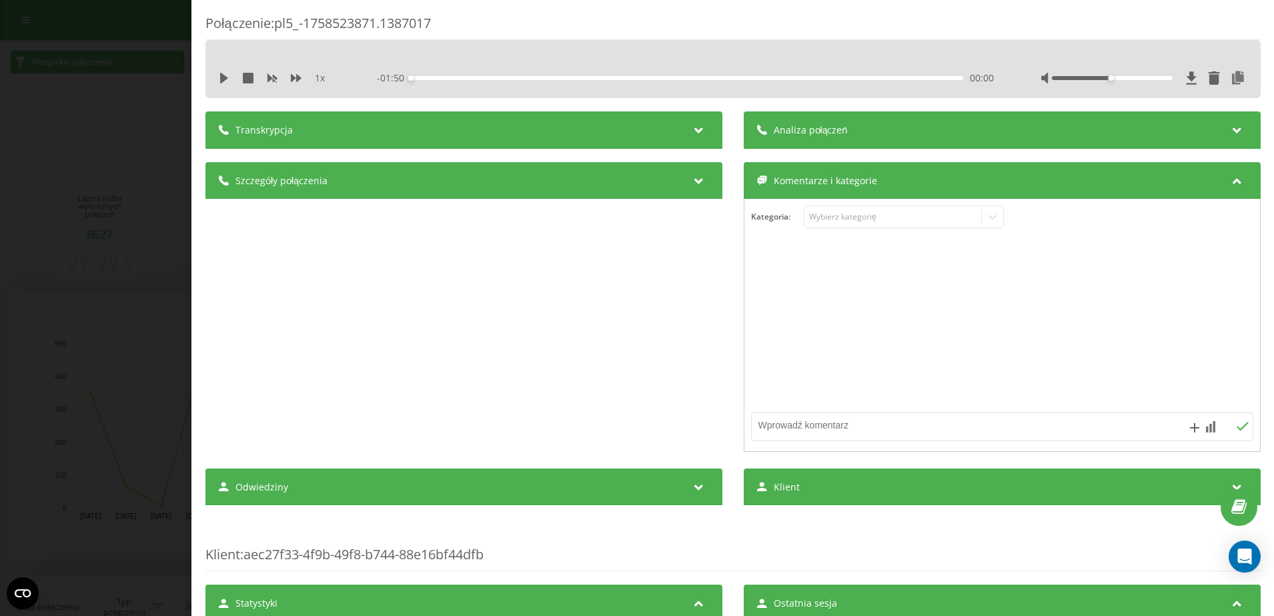
click at [648, 197] on div "Szczegóły połączenia" at bounding box center [463, 180] width 517 height 37
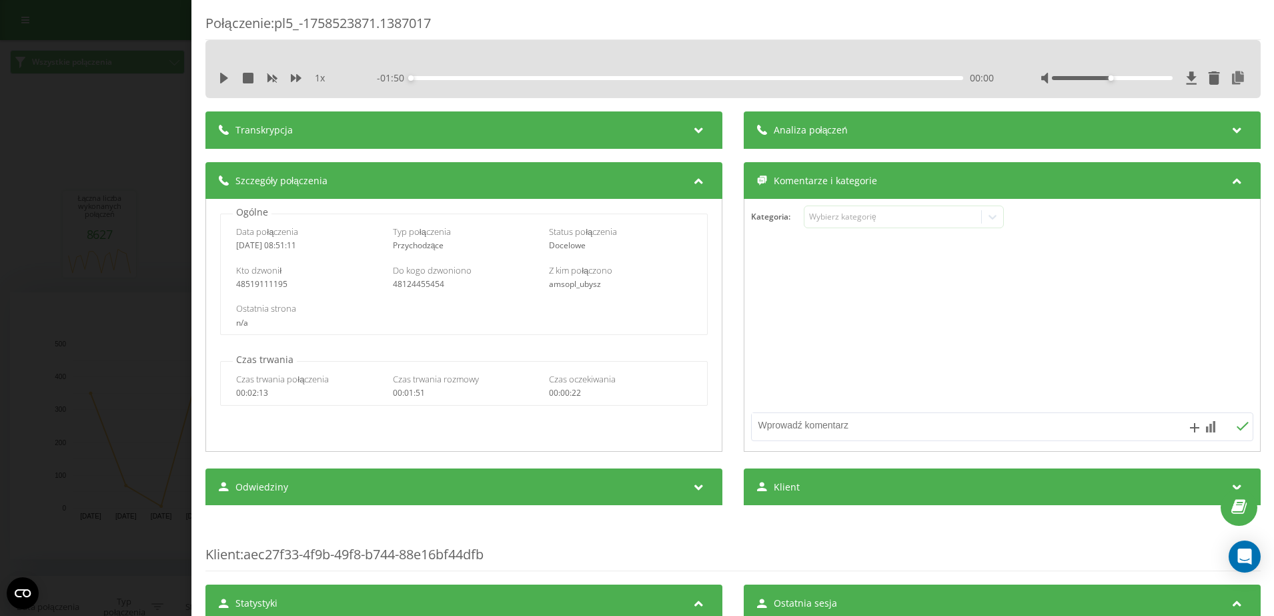
click at [1022, 136] on div "Analiza połączeń" at bounding box center [1001, 129] width 517 height 37
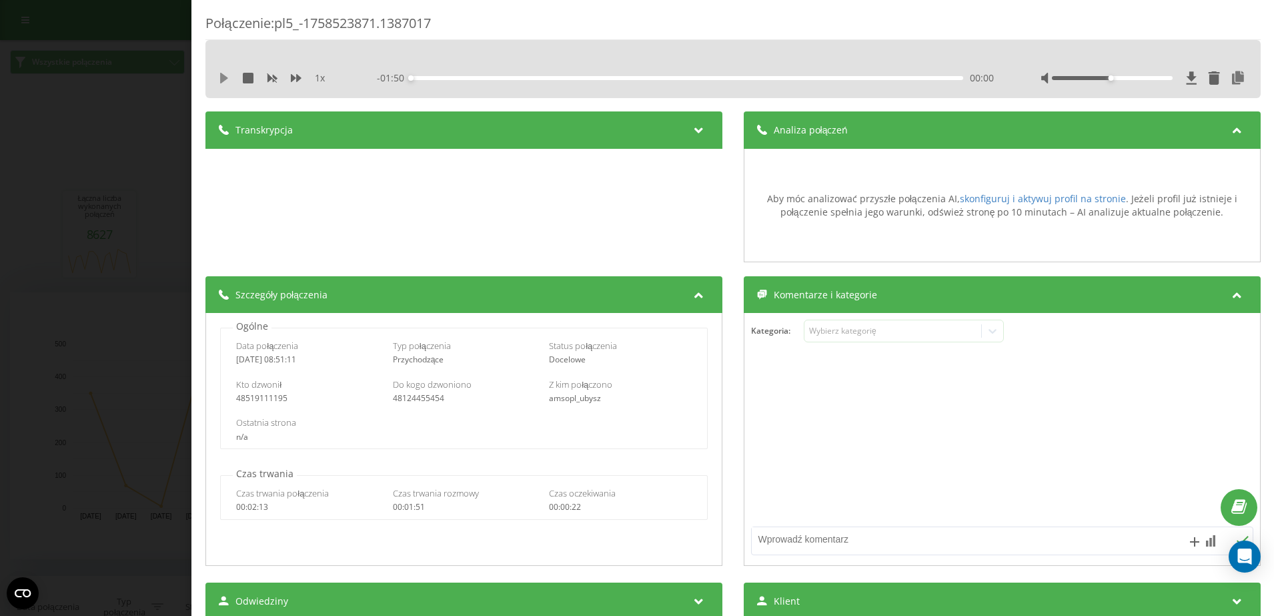
click at [224, 75] on icon at bounding box center [224, 78] width 8 height 11
click at [505, 77] on div "00:00" at bounding box center [686, 78] width 552 height 4
click at [252, 79] on icon at bounding box center [248, 78] width 11 height 11
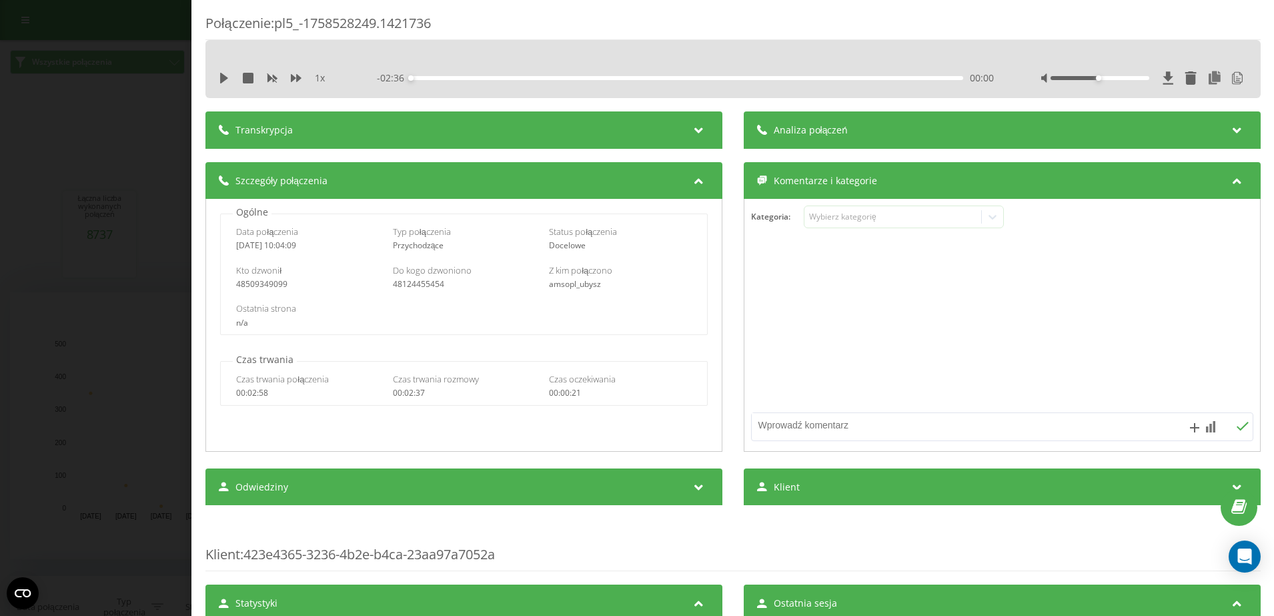
click at [630, 123] on div "Transkrypcja" at bounding box center [463, 129] width 517 height 37
